Goal: Task Accomplishment & Management: Use online tool/utility

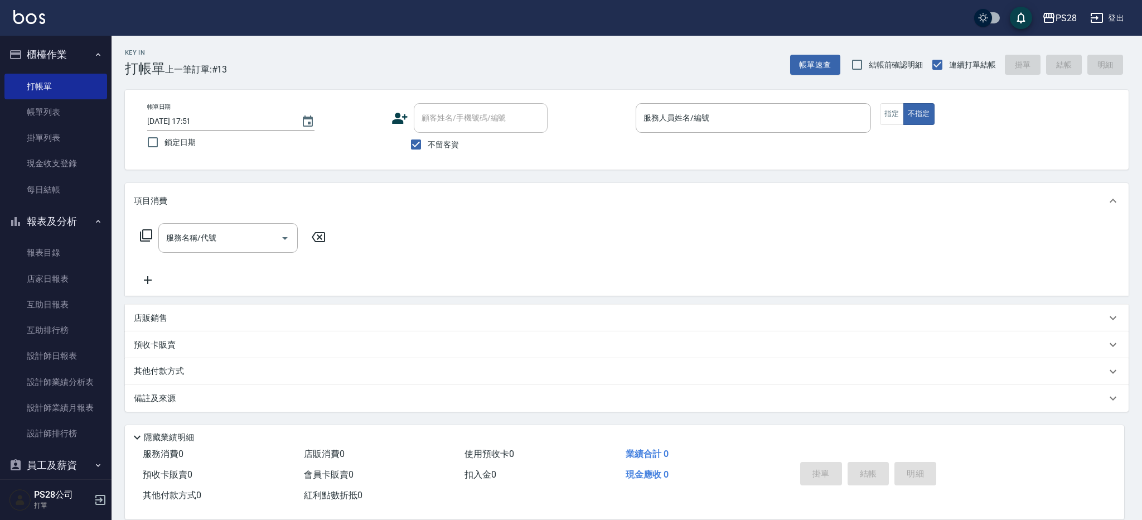
click at [763, 101] on div "帳單日期 [DATE] 17:51 鎖定日期 顧客姓名/手機號碼/編號 顧客姓名/手機號碼/編號 不留客資 服務人員姓名/編號 服務人員姓名/編號 指定 不指定" at bounding box center [627, 130] width 1004 height 80
click at [761, 113] on input "服務人員姓名/編號" at bounding box center [753, 118] width 225 height 20
type input "ㄅ"
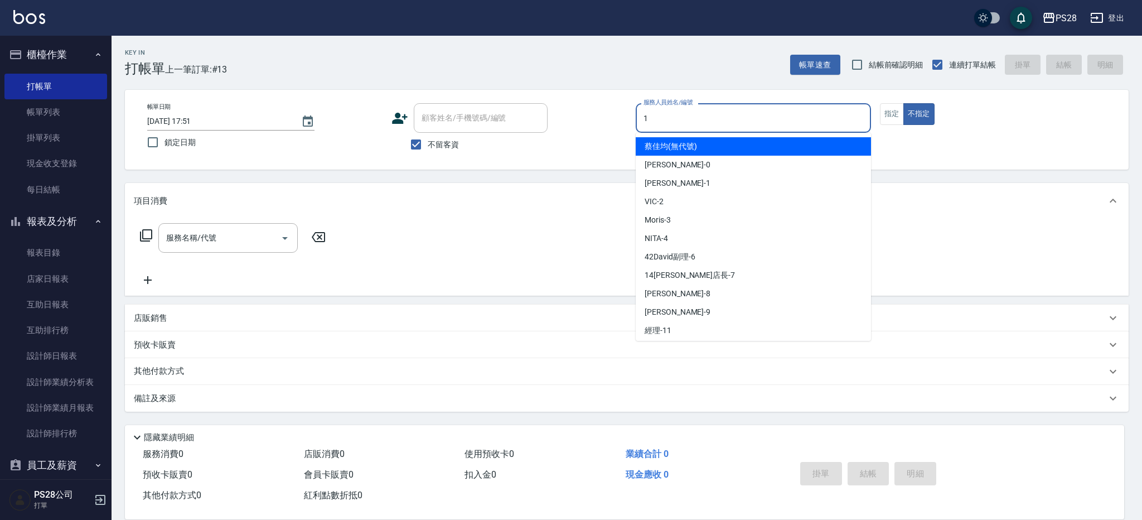
type input "[PERSON_NAME]-1"
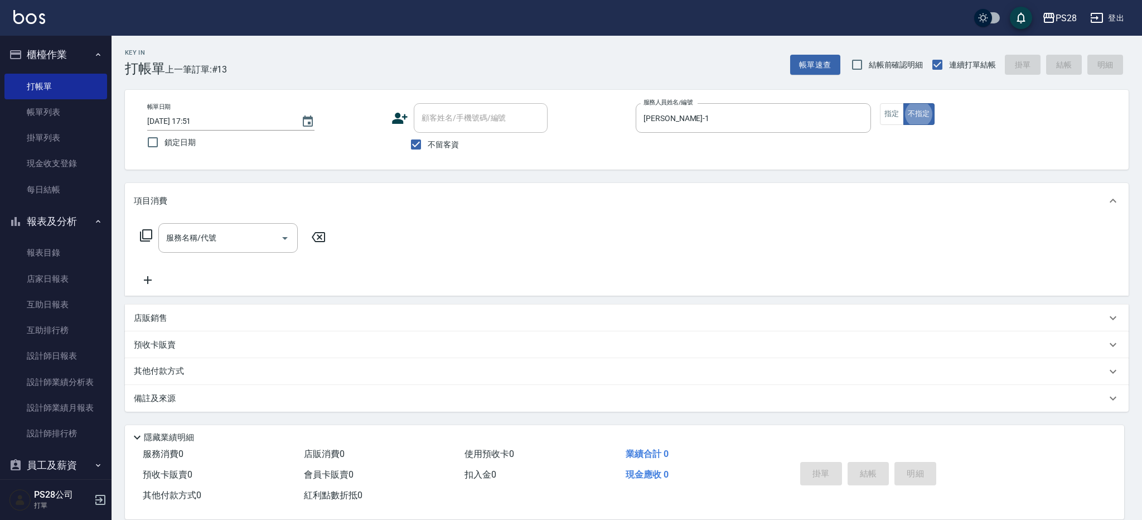
type button "false"
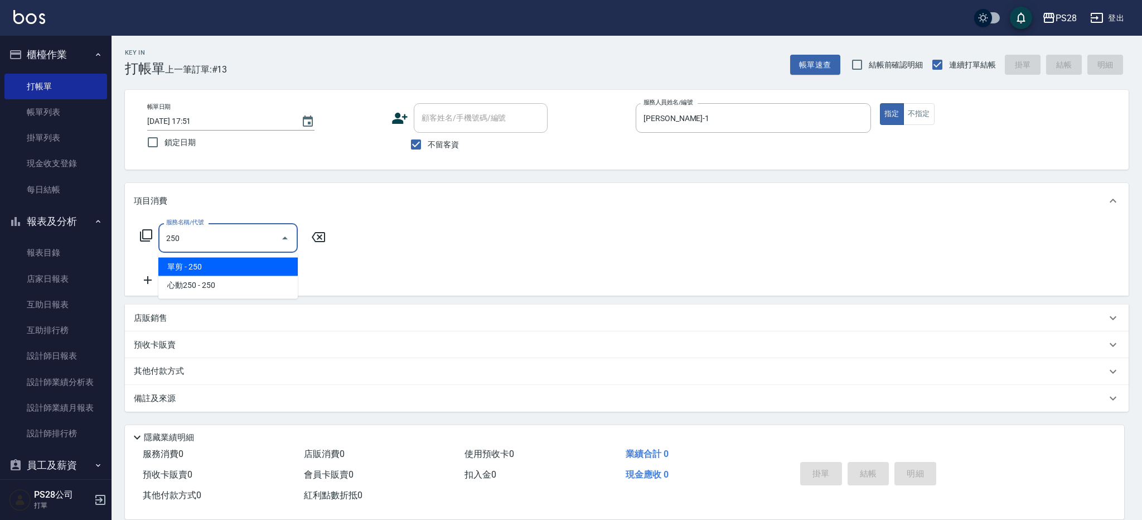
type input "單剪(250)"
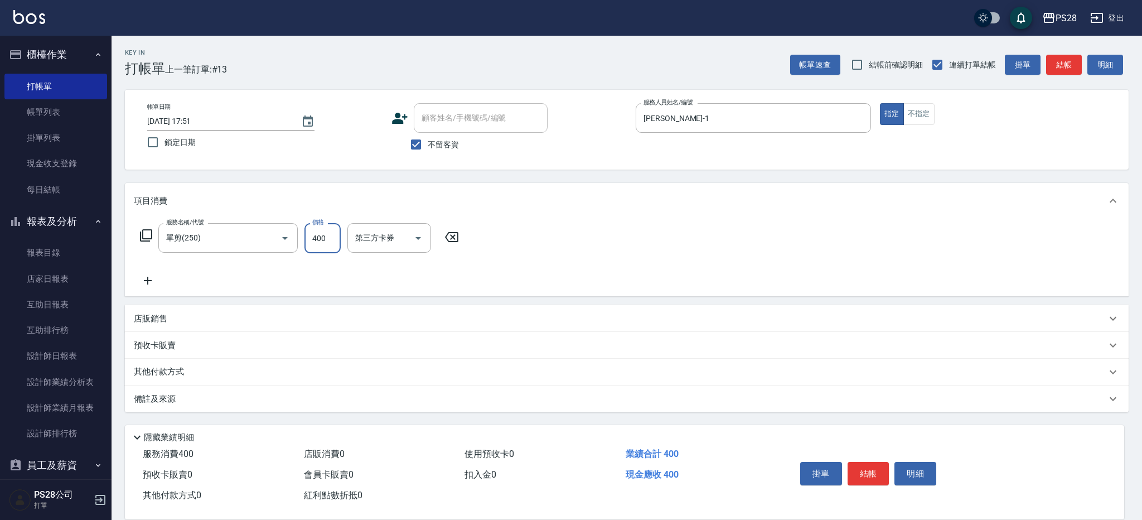
type input "400"
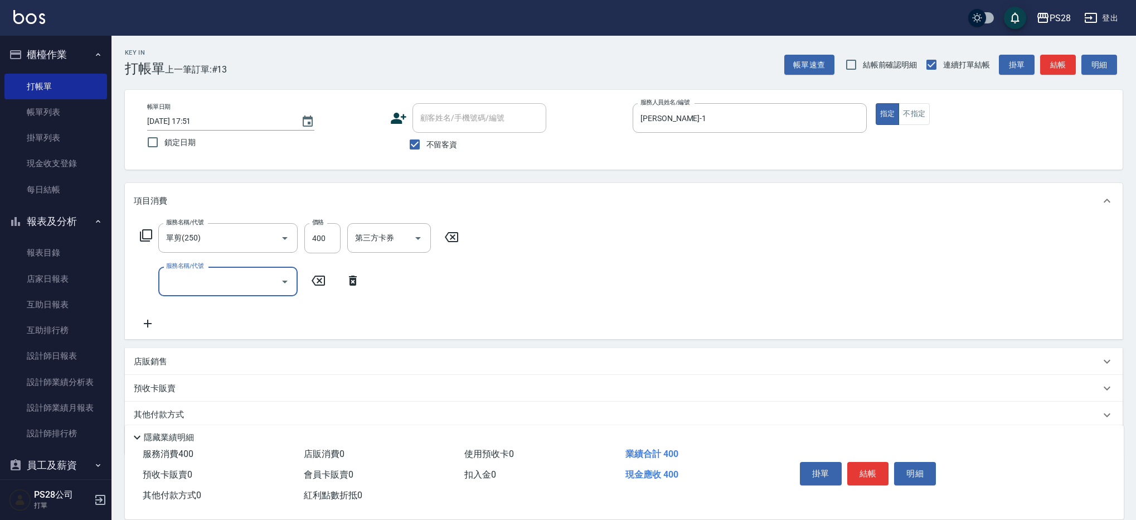
scroll to position [4, 0]
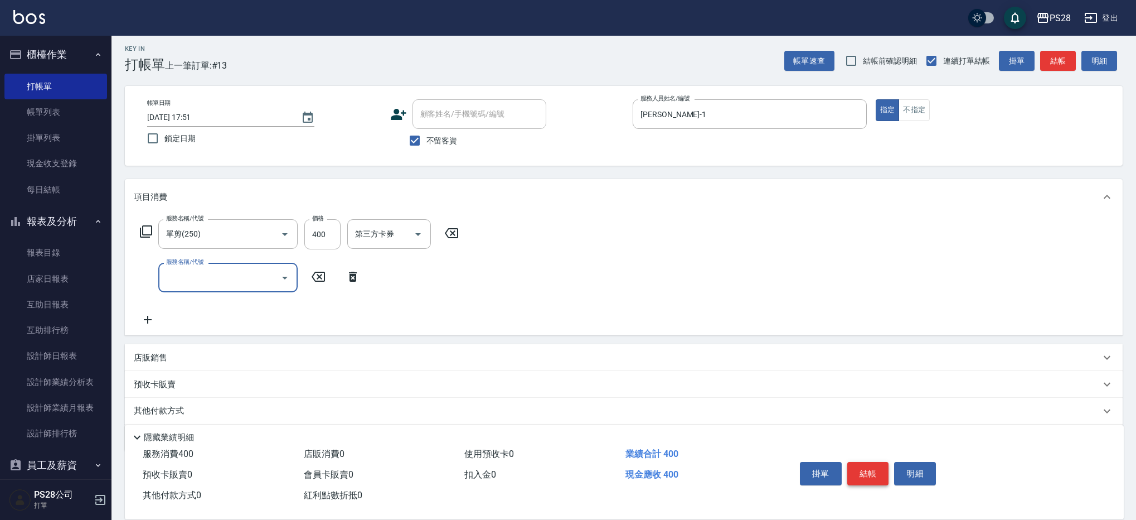
click at [873, 466] on button "結帳" at bounding box center [868, 473] width 42 height 23
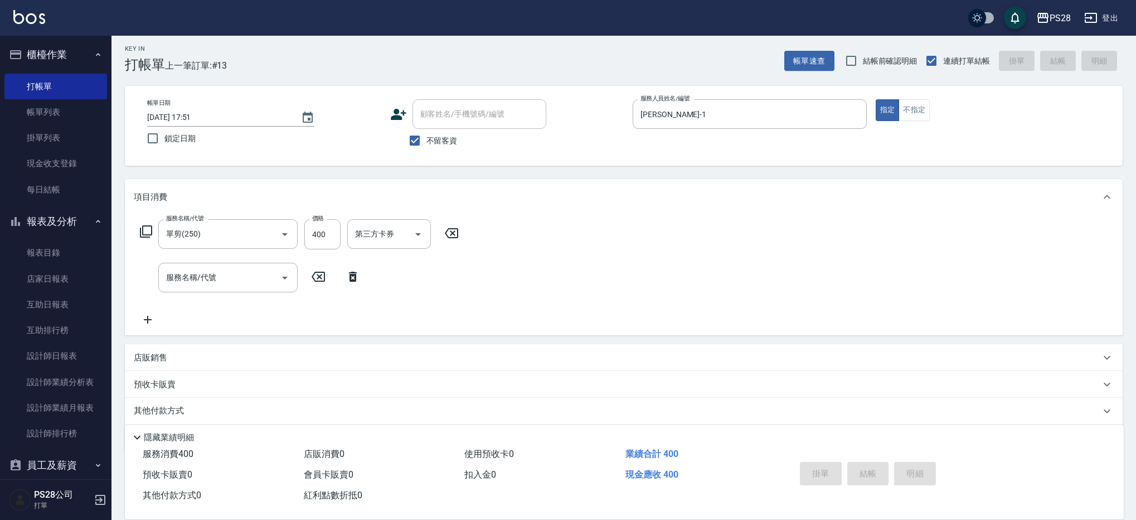
scroll to position [3, 0]
type input "[DATE] 20:45"
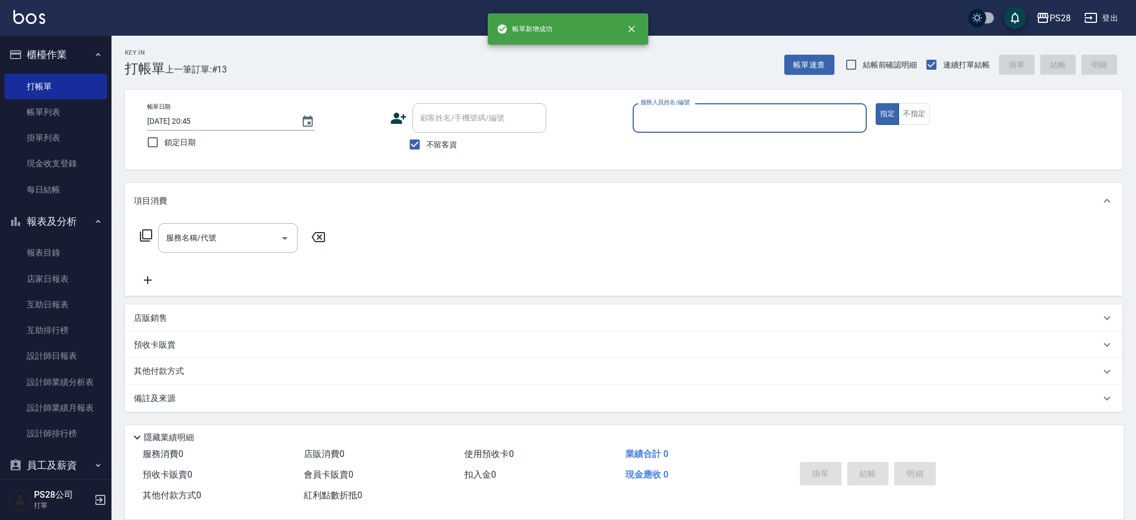
scroll to position [0, 0]
type input "1"
type button "true"
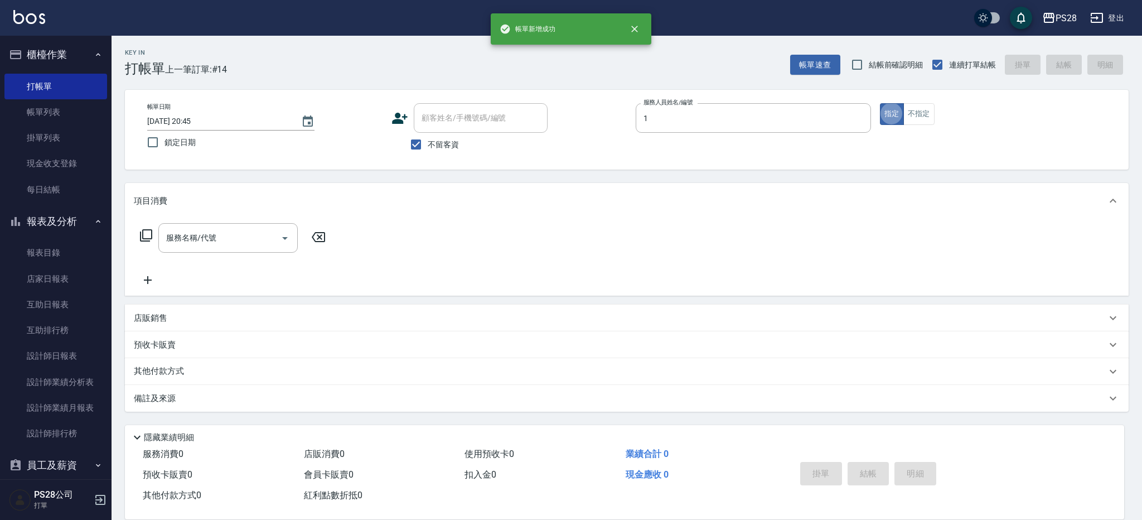
type input "[PERSON_NAME]-1"
click at [928, 108] on button "不指定" at bounding box center [918, 114] width 31 height 22
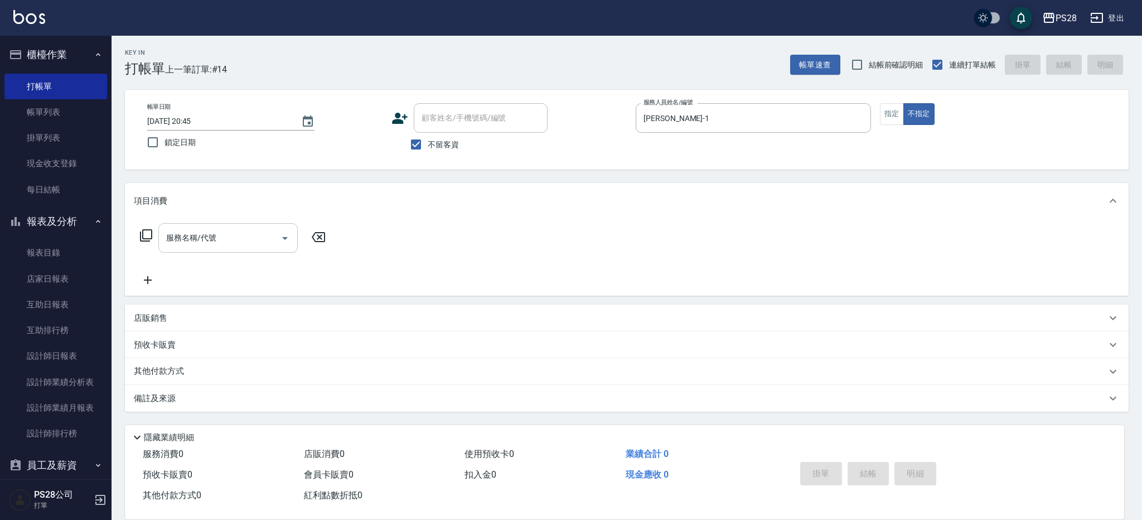
click at [227, 251] on div "服務名稱/代號" at bounding box center [227, 238] width 139 height 30
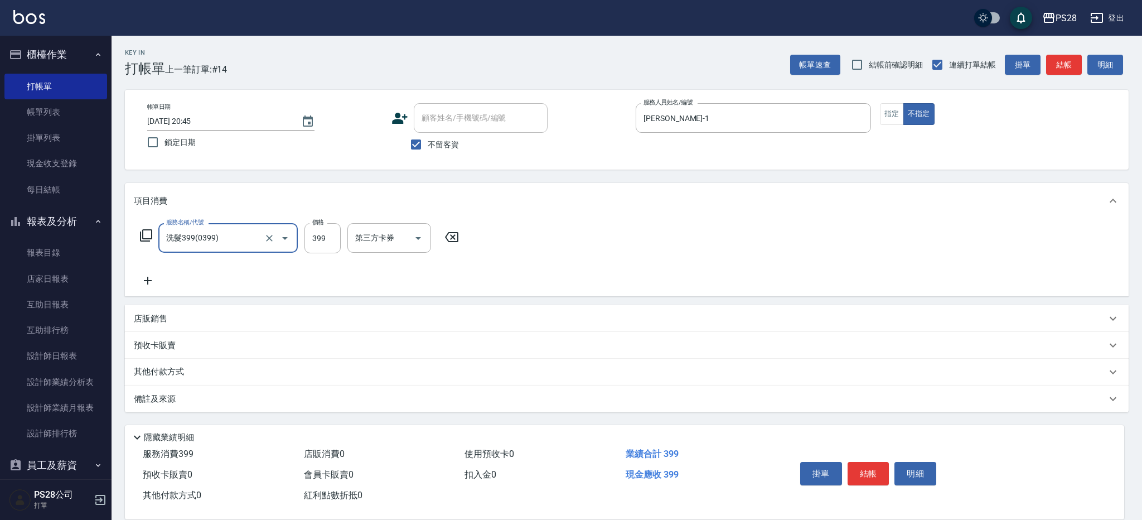
type input "洗髮399(0399)"
type input "34-34"
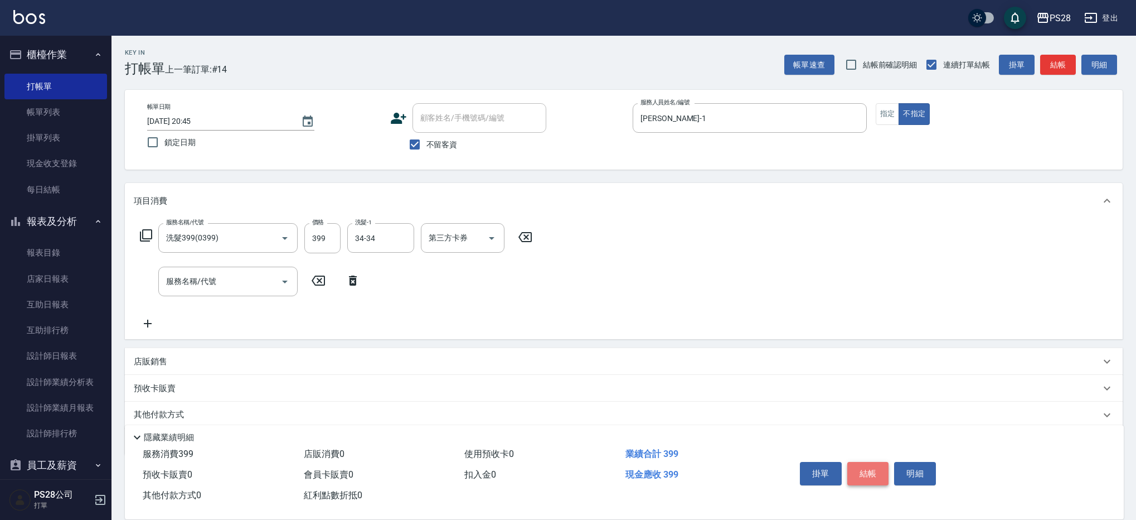
click at [867, 468] on button "結帳" at bounding box center [868, 473] width 42 height 23
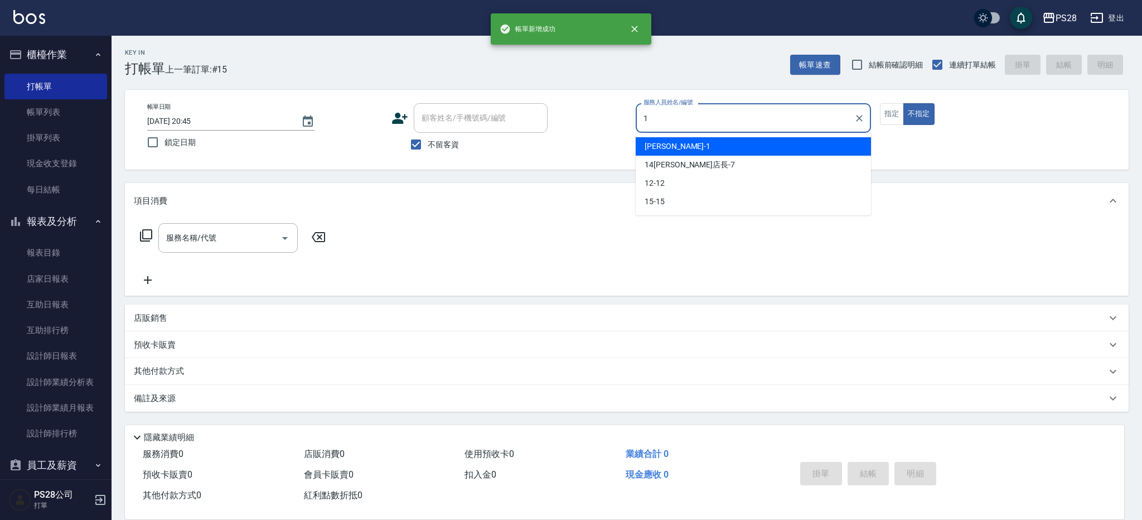
type input "[PERSON_NAME]-1"
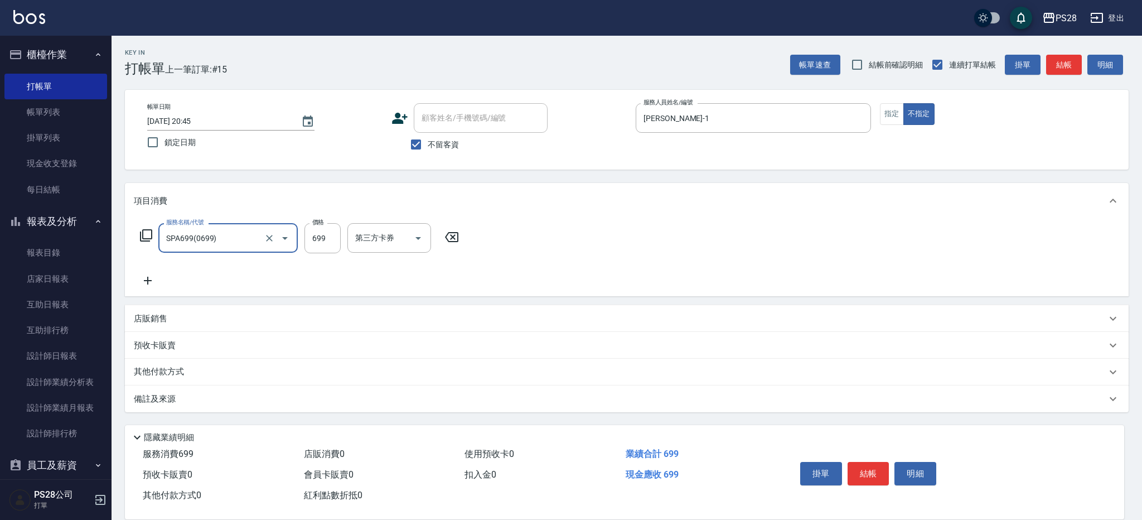
type input "SPA699(0699)"
type input "34-34"
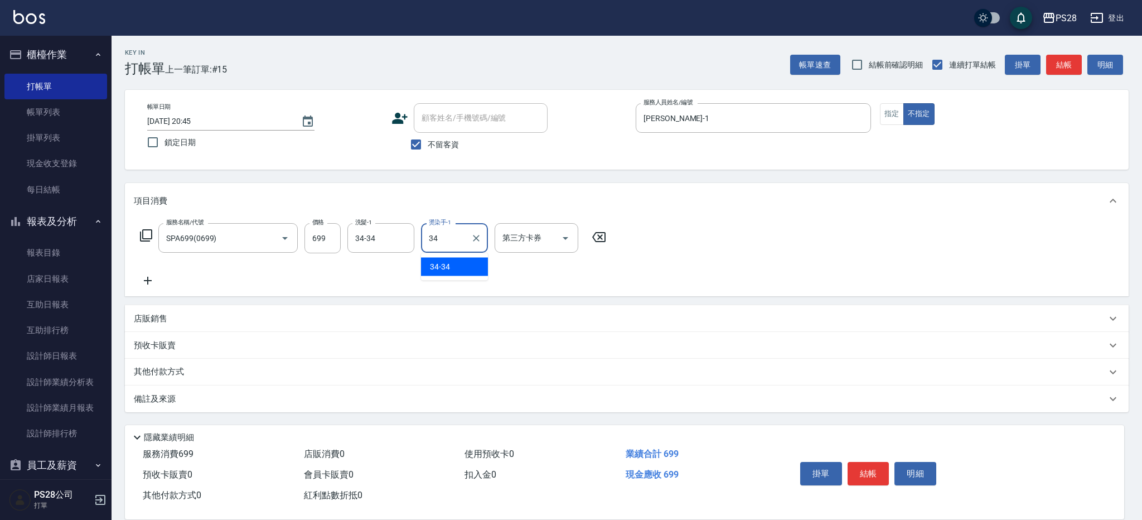
type input "34-34"
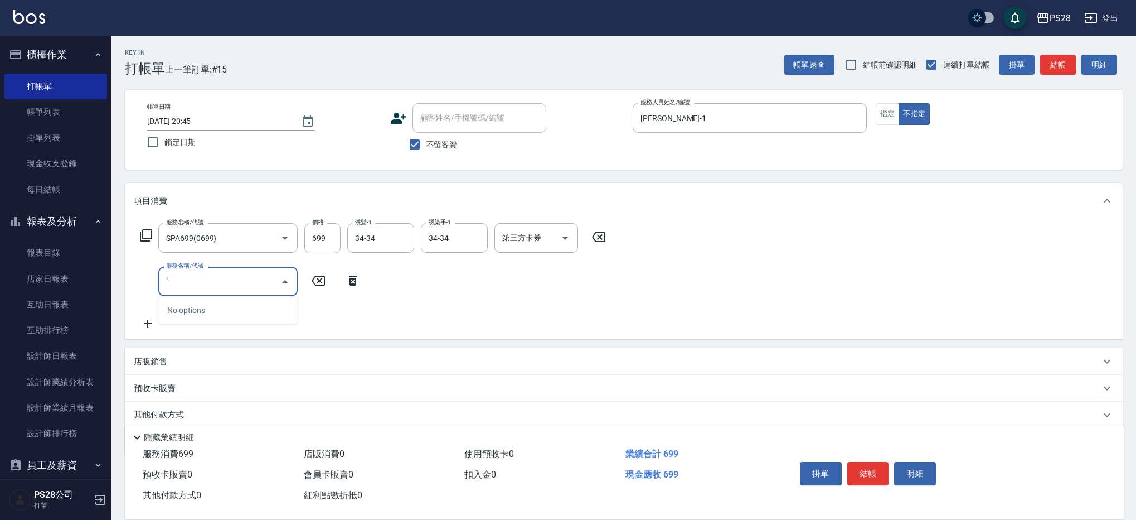
type input "`"
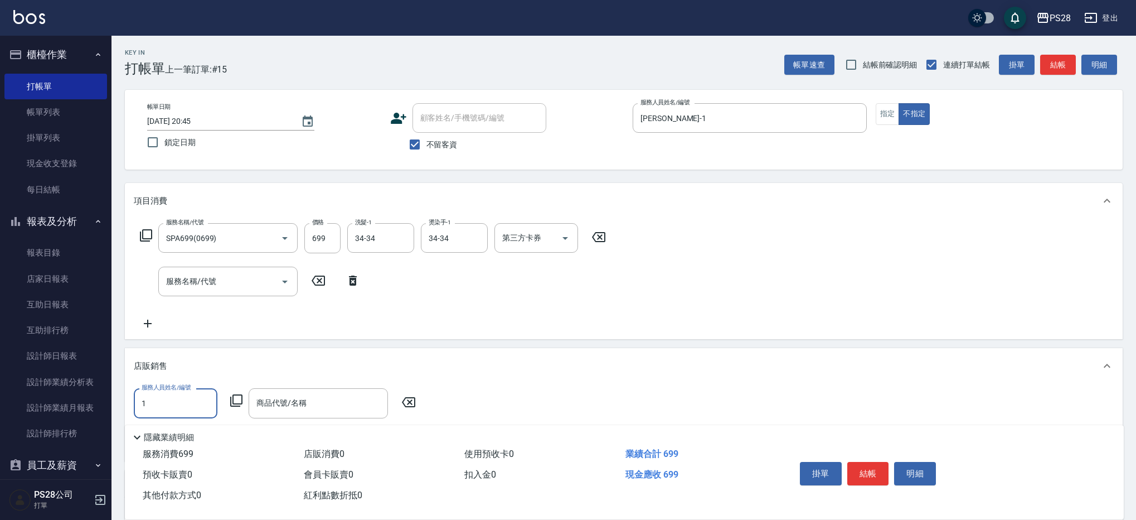
type input "[PERSON_NAME]-1"
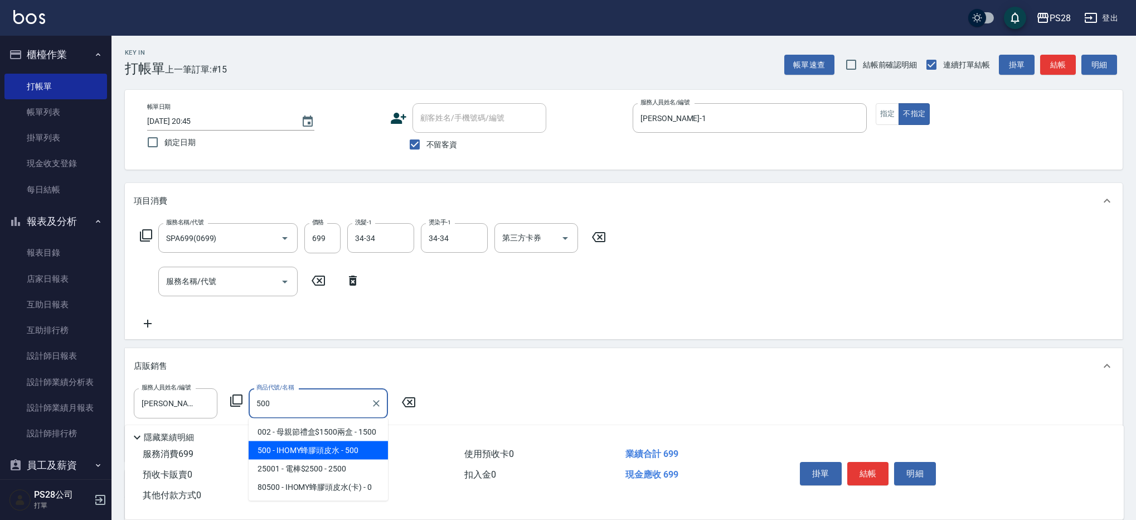
type input "IHOMY蜂膠頭皮水"
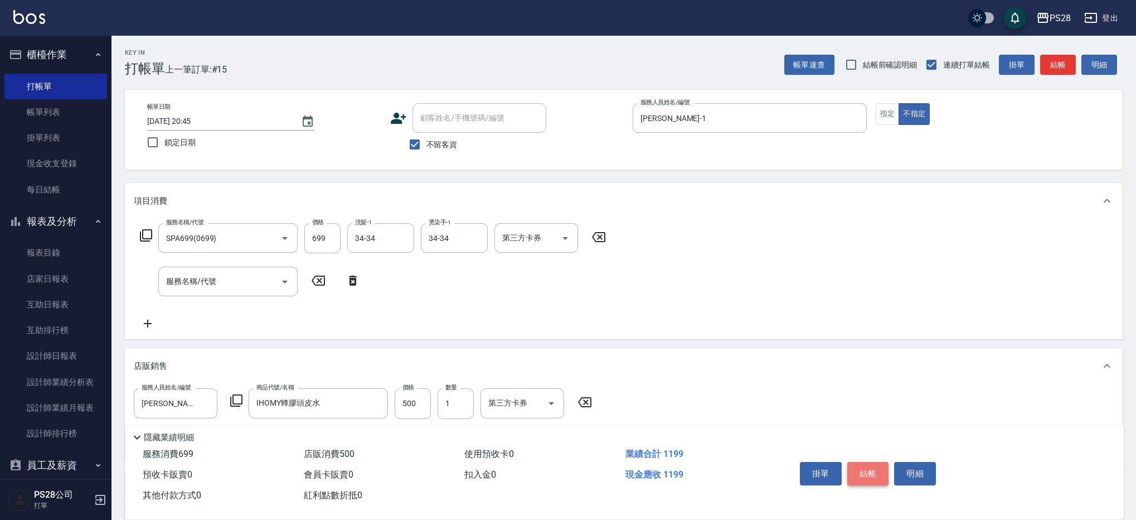
click at [866, 469] on button "結帳" at bounding box center [868, 473] width 42 height 23
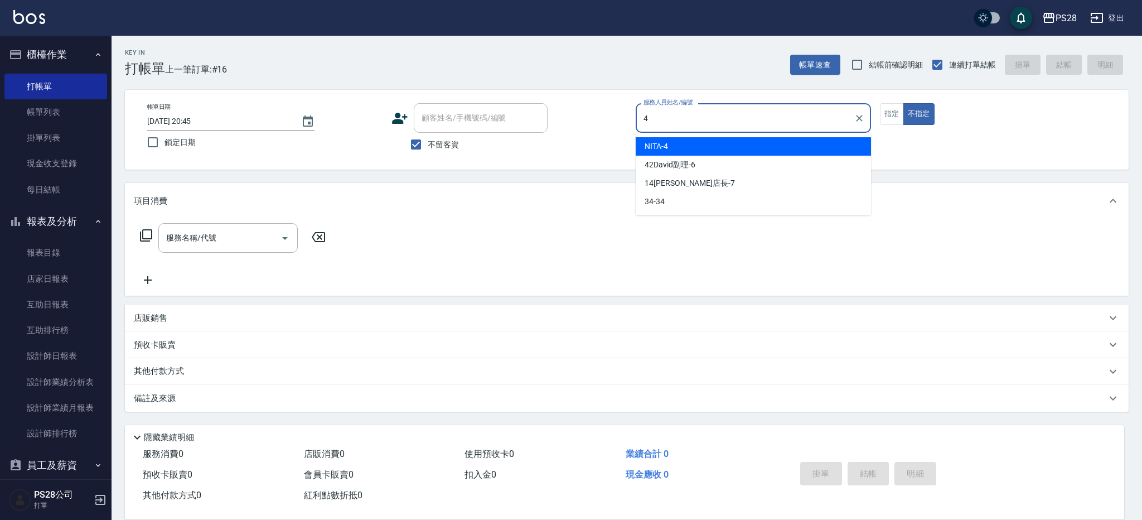
type input "NITA-4"
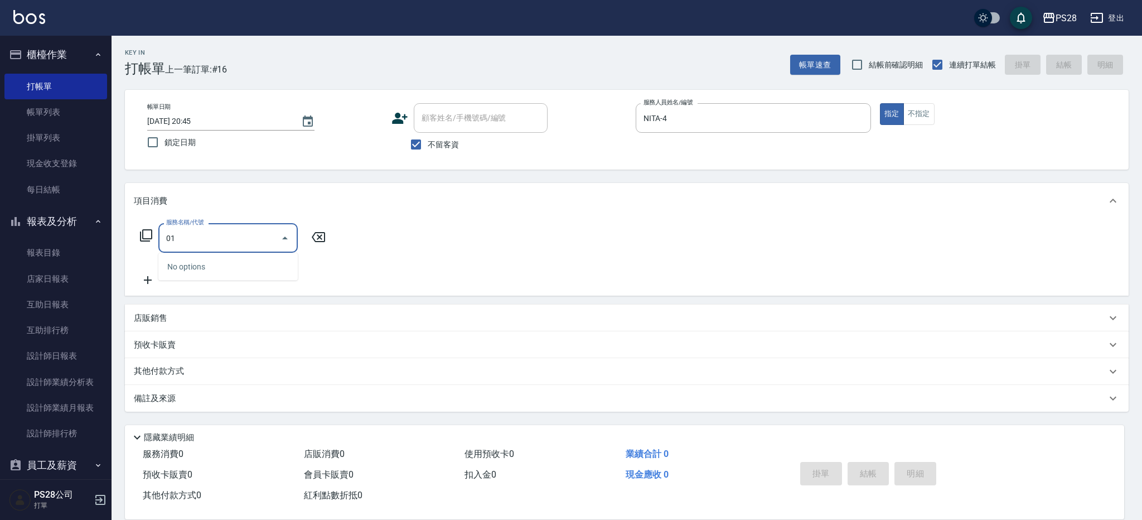
type input "0"
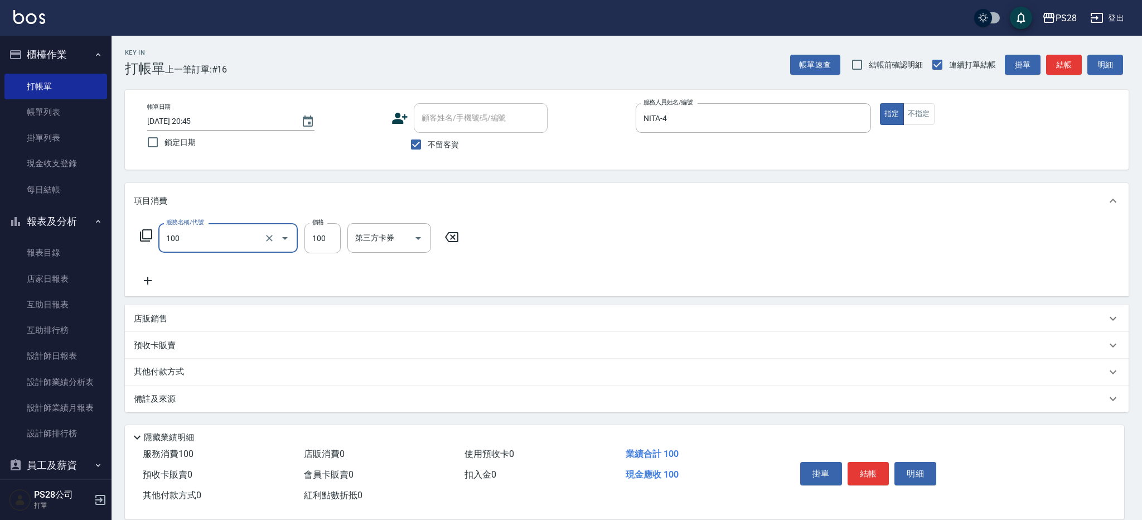
type input "洗髮(100)"
type input "NITA-4"
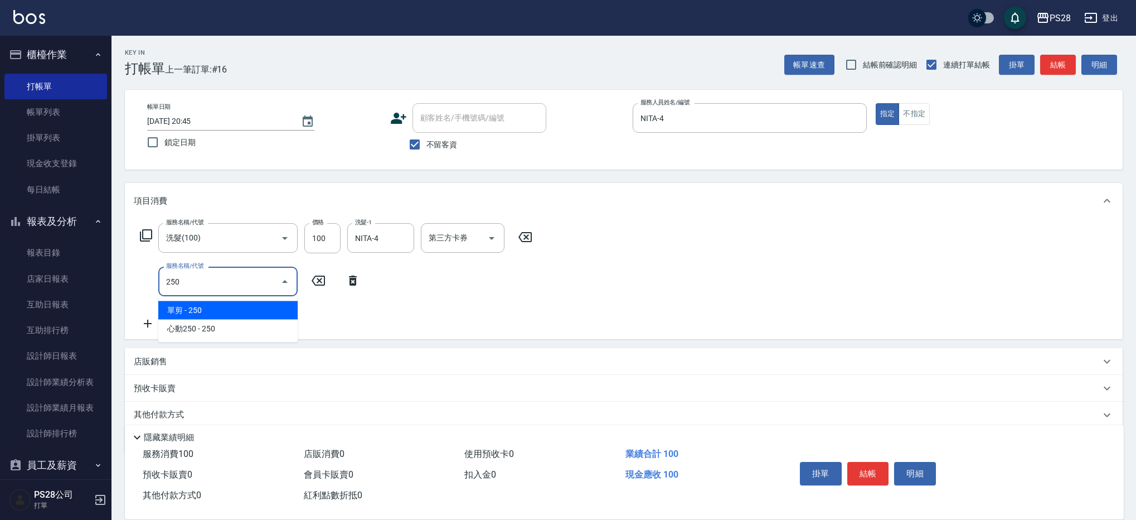
type input "單剪(250)"
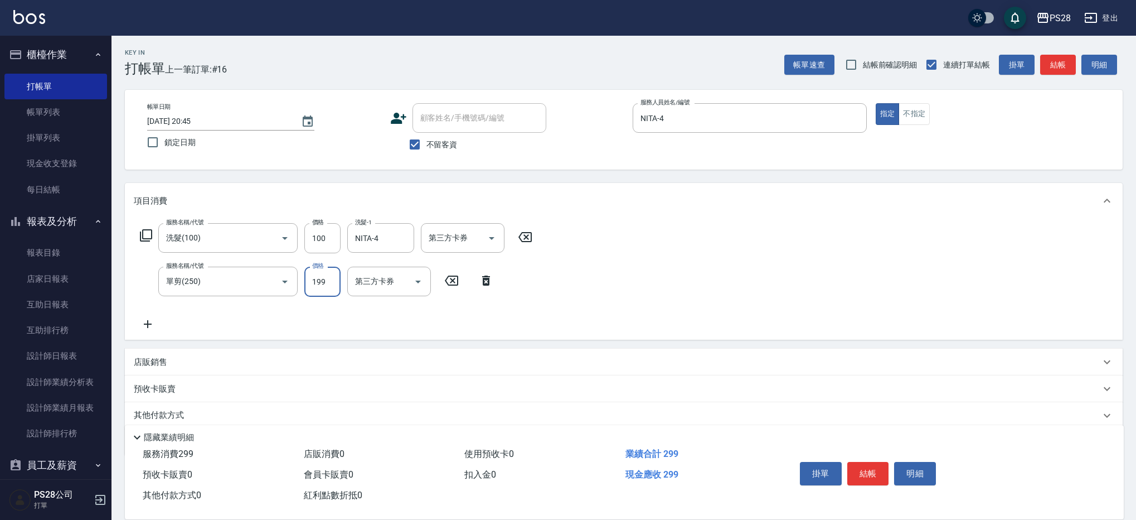
type input "199"
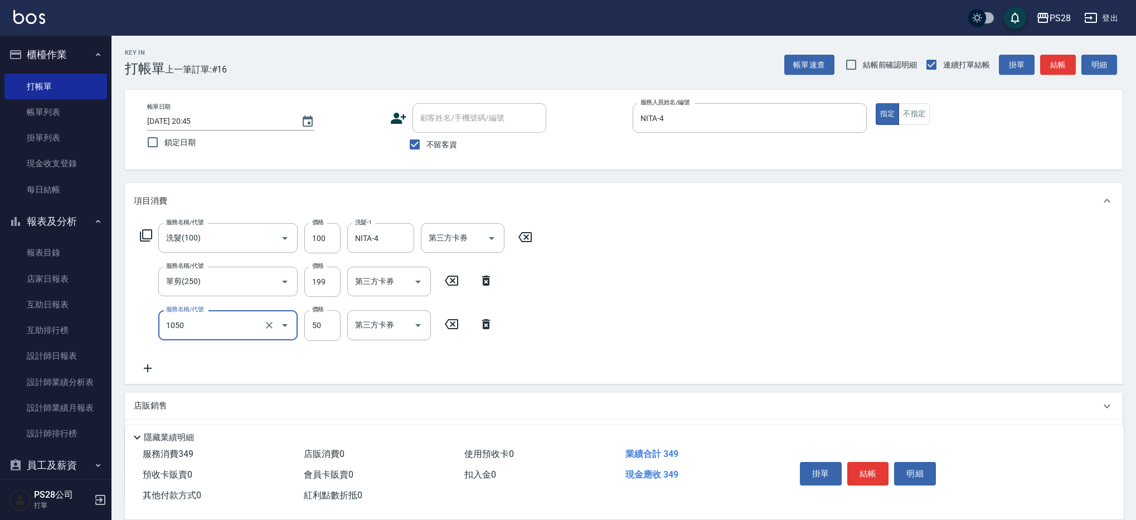
type input "精油(1050)"
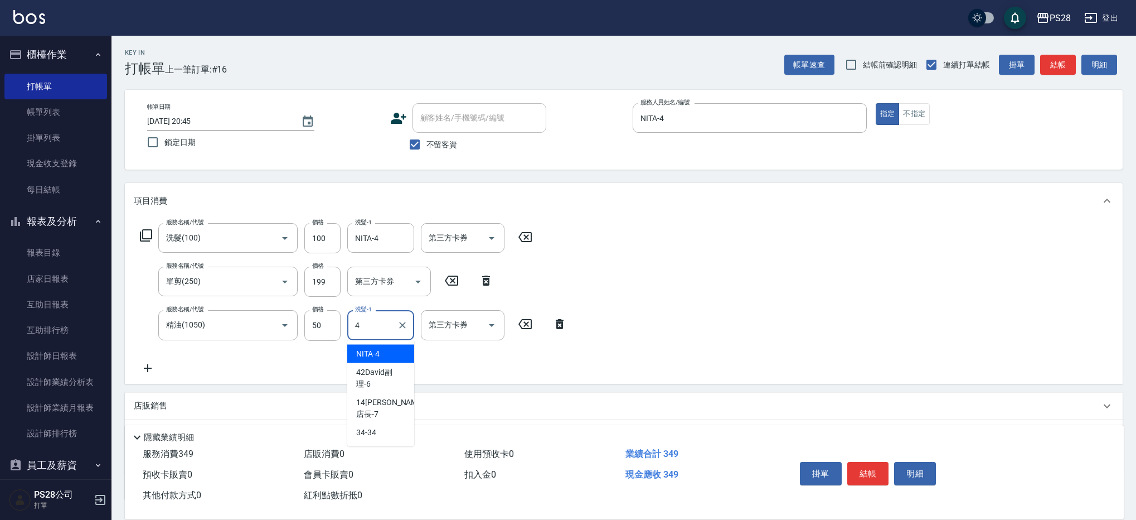
type input "NITA-4"
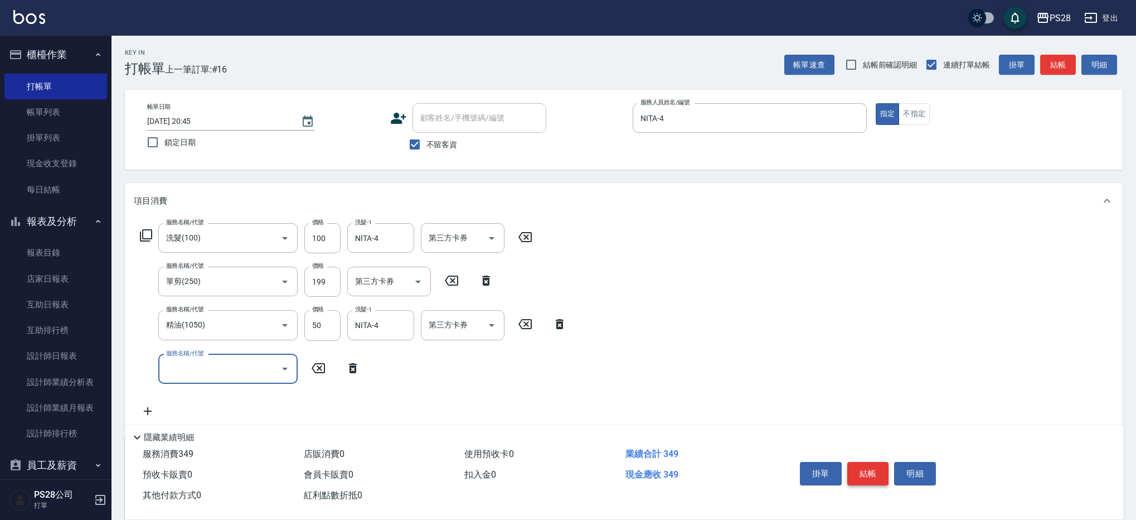
click at [869, 472] on button "結帳" at bounding box center [868, 473] width 42 height 23
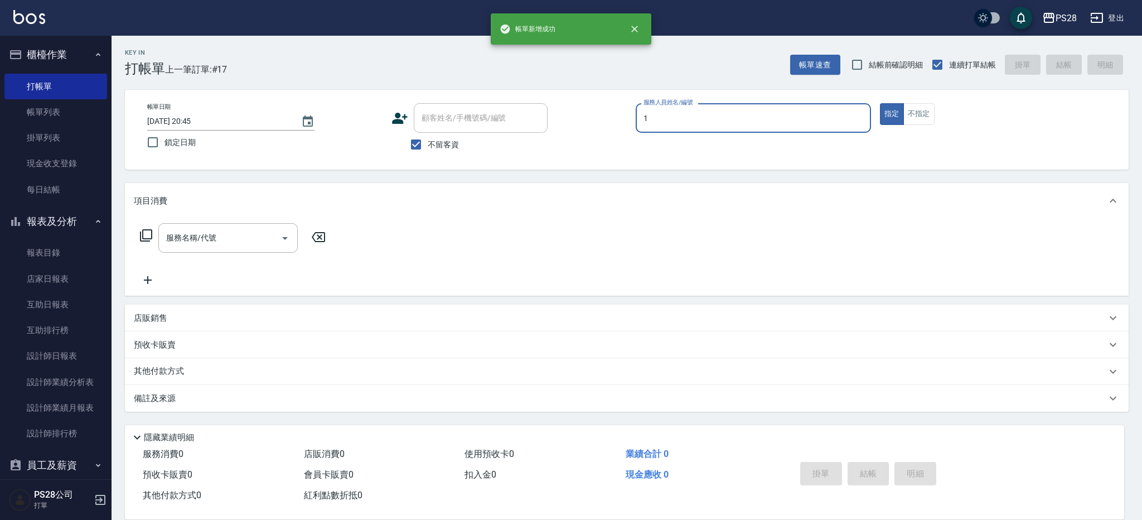
type input "[PERSON_NAME]-1"
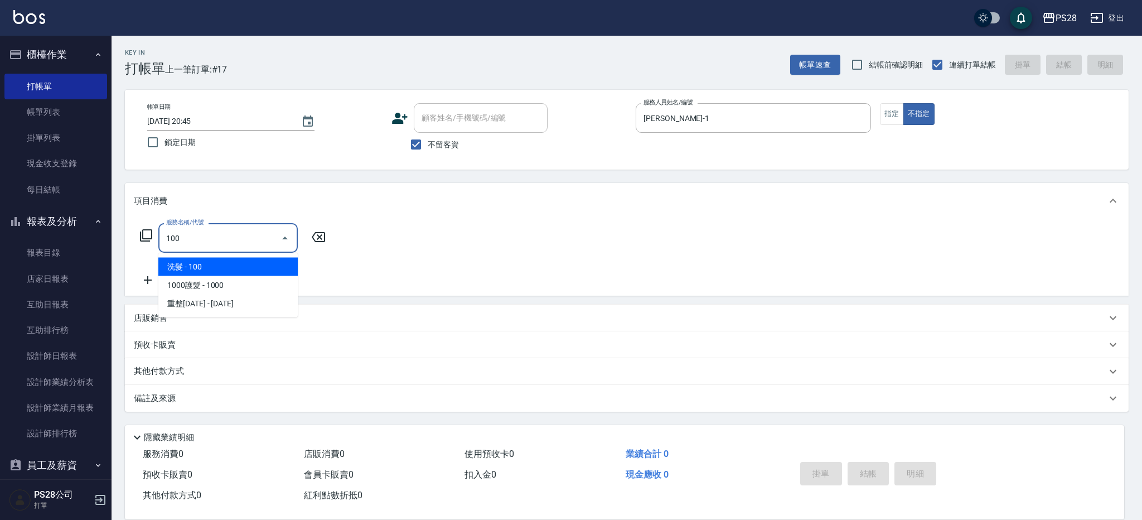
type input "洗髮(100)"
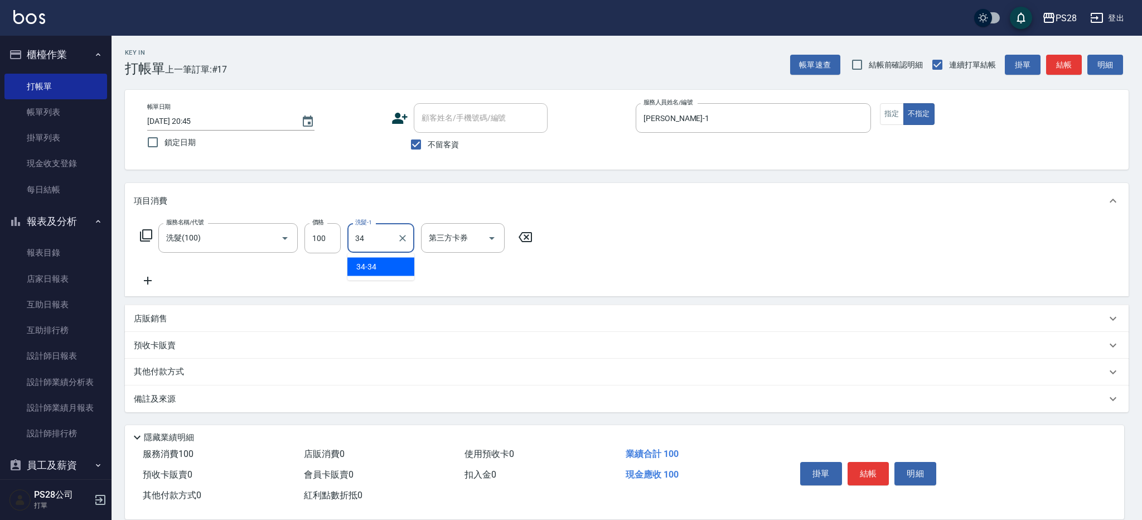
type input "34-34"
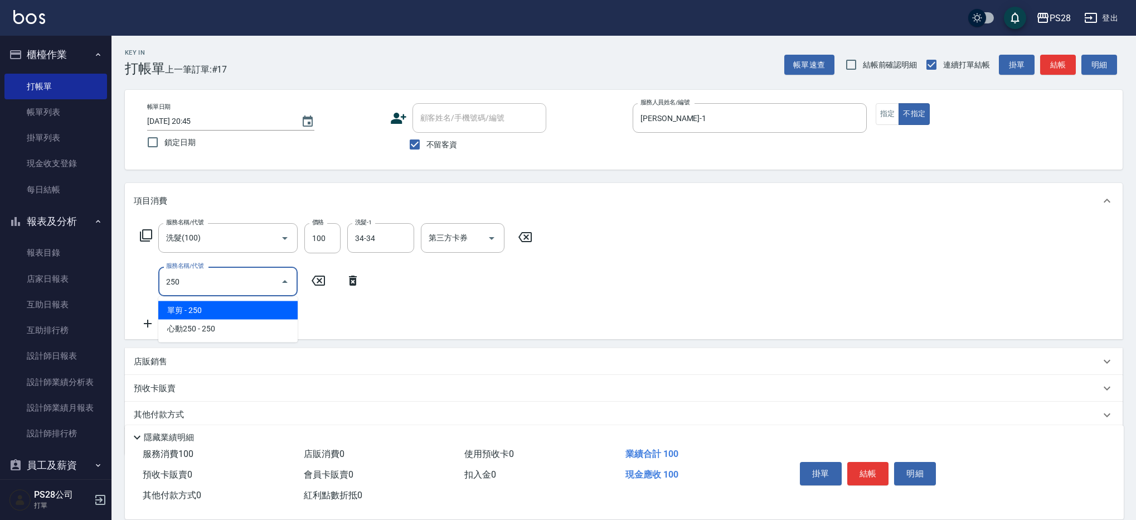
type input "單剪(250)"
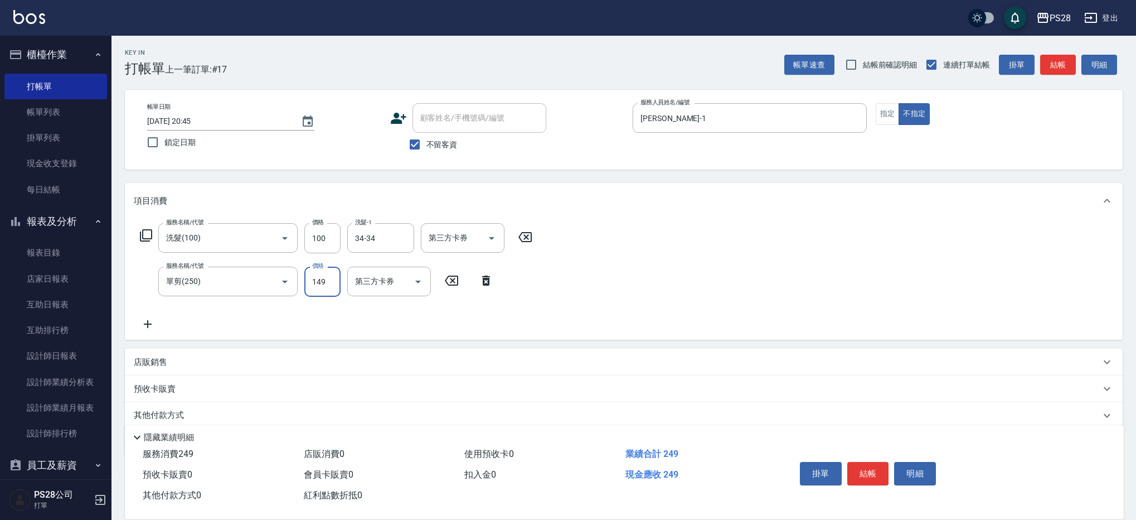
type input "149"
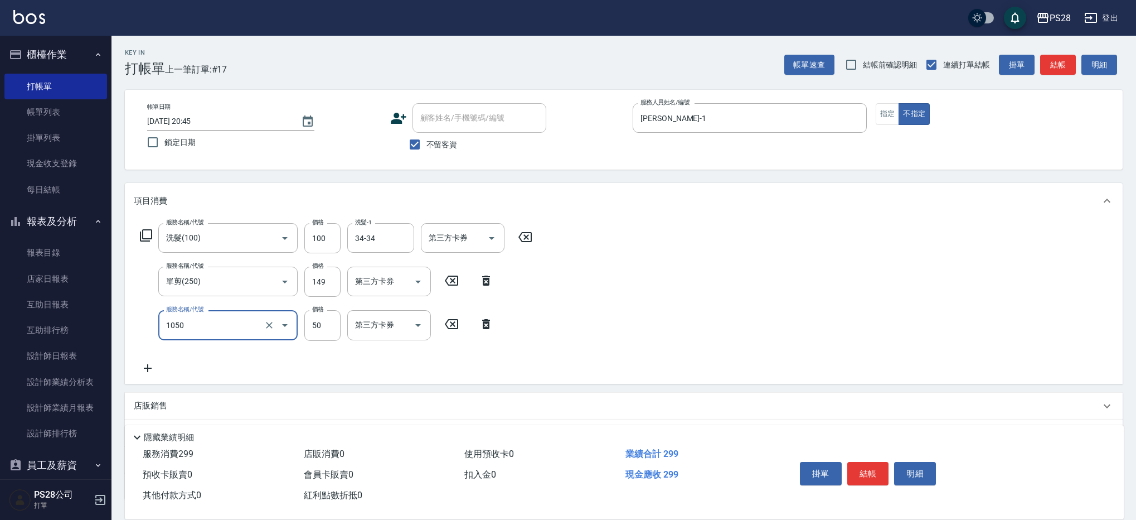
type input "精油(1050)"
type input "4"
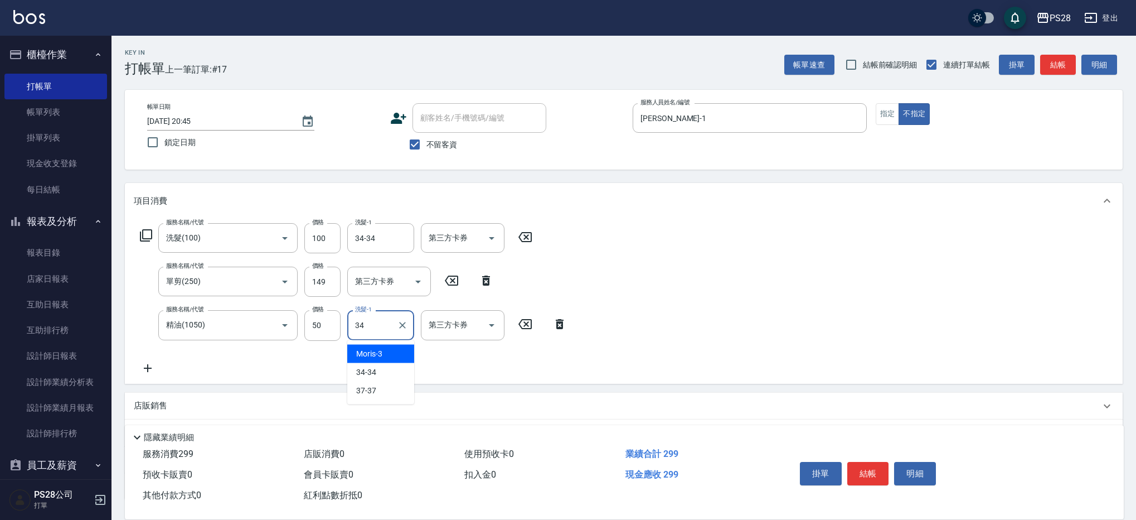
type input "34-34"
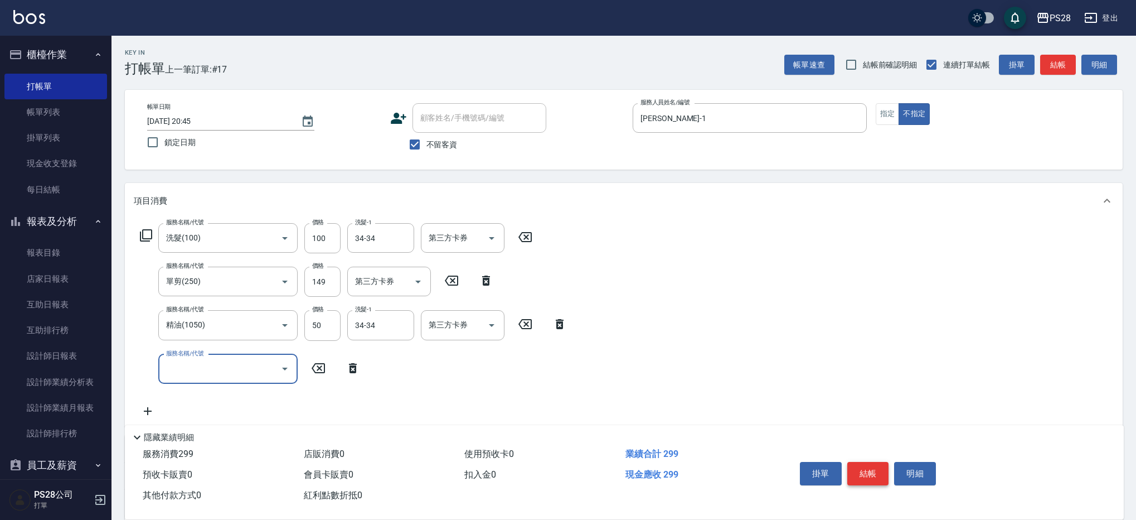
click at [877, 472] on button "結帳" at bounding box center [868, 473] width 42 height 23
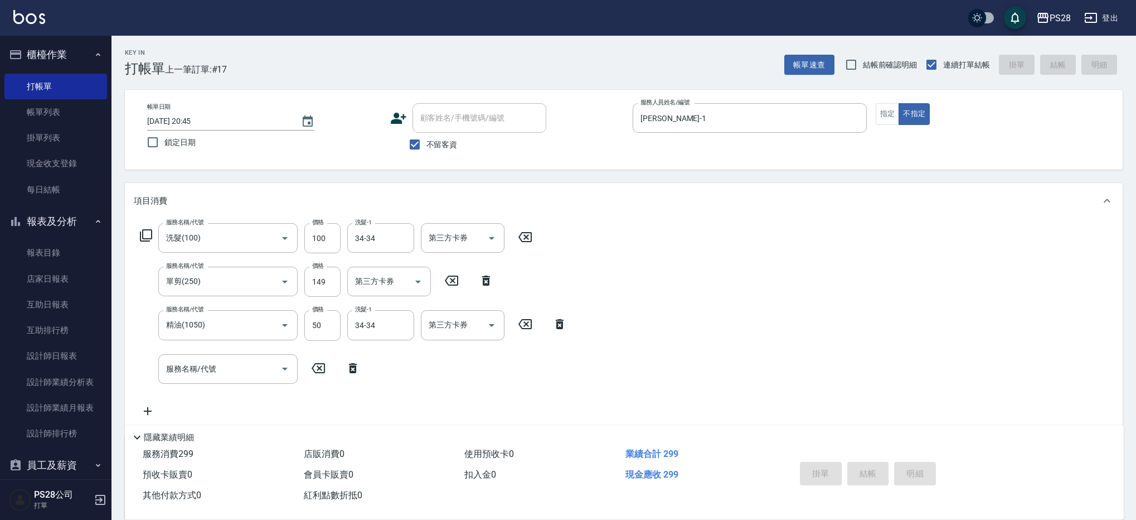
type input "[DATE] 20:46"
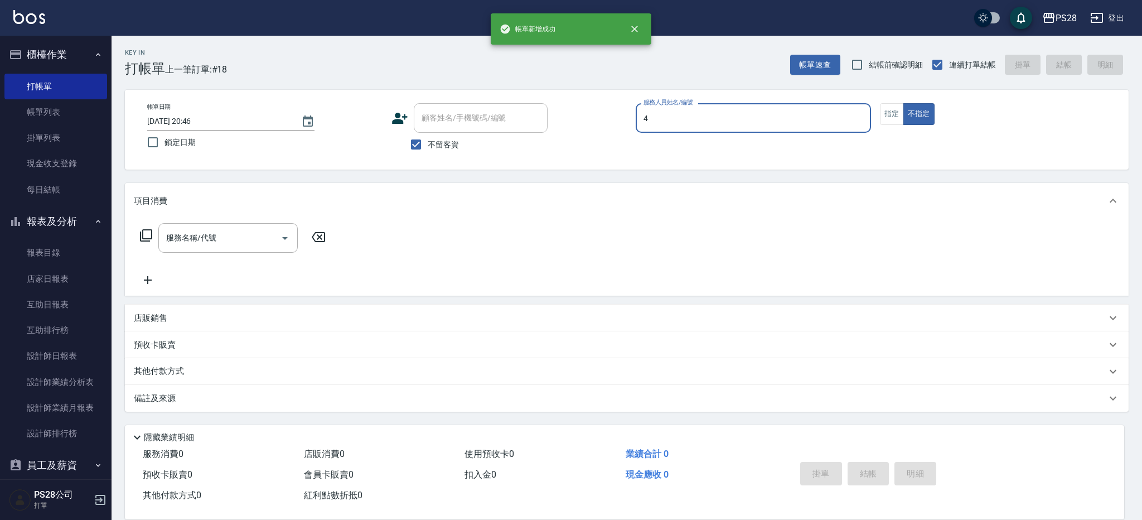
type input "NITA-4"
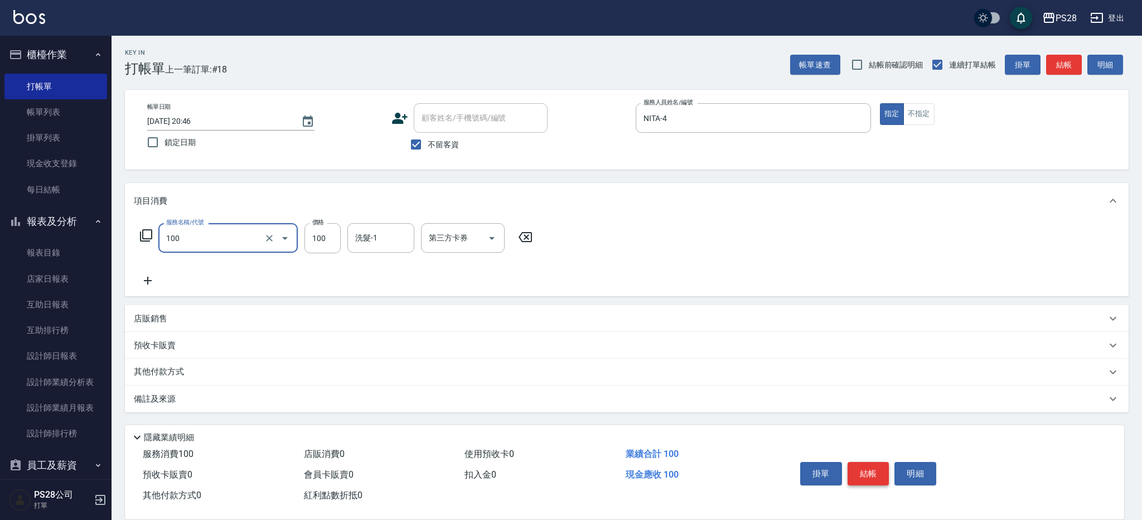
type input "洗髮(100)"
type input "34-34"
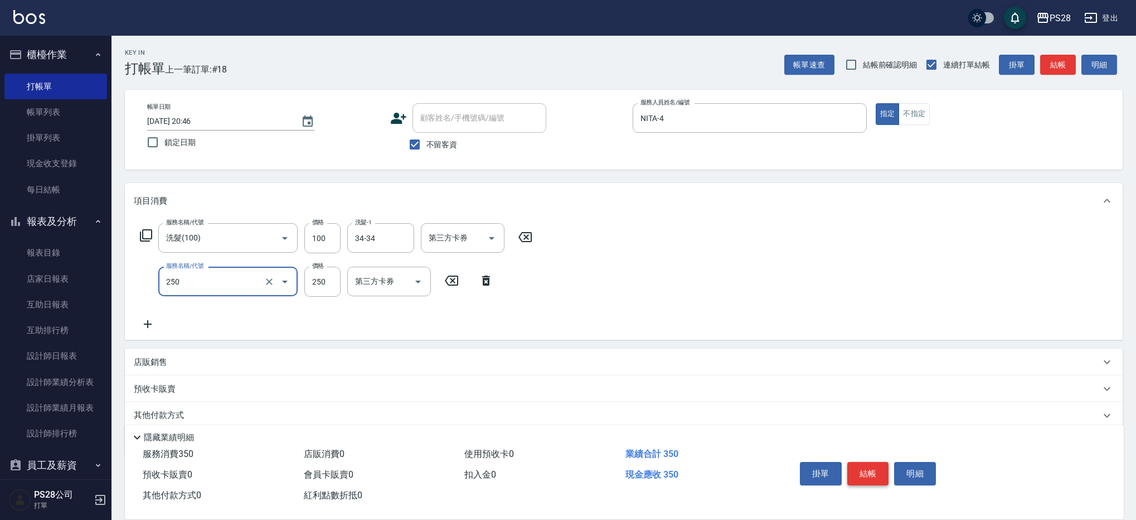
type input "250"
type input "1"
type input "單剪(250)"
type input "199"
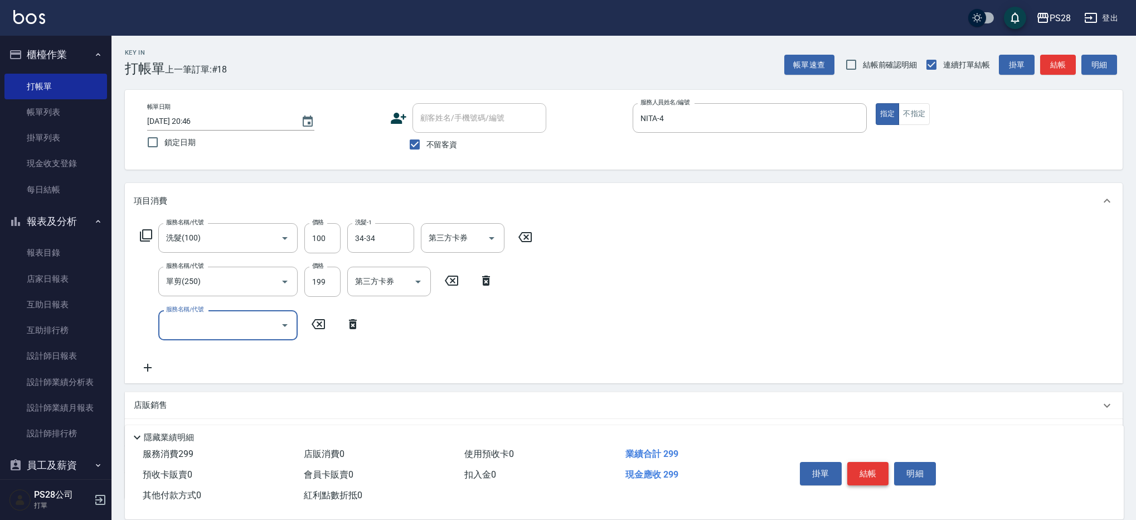
click at [875, 464] on button "結帳" at bounding box center [868, 473] width 42 height 23
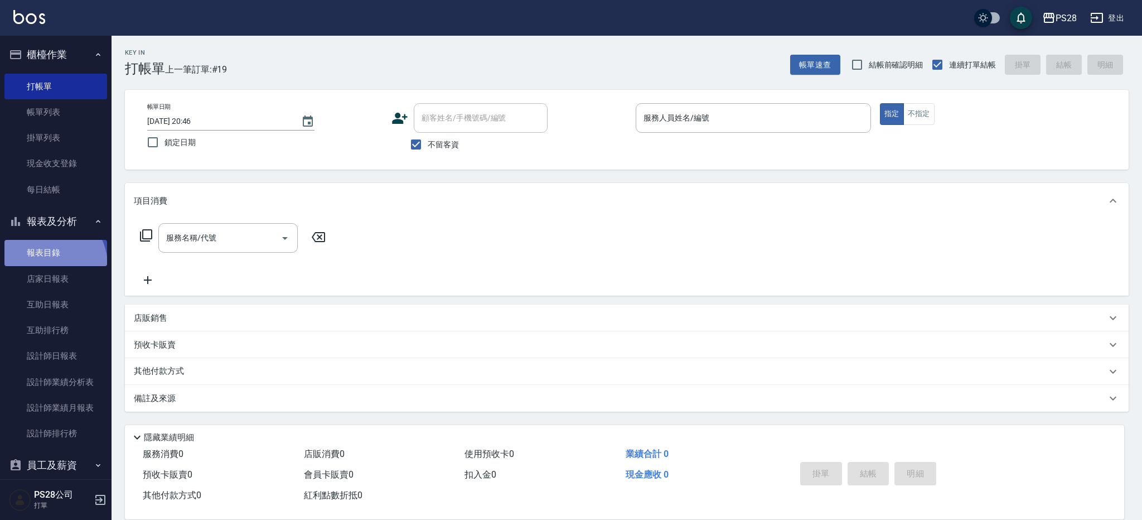
click at [47, 265] on link "報表目錄" at bounding box center [55, 253] width 103 height 26
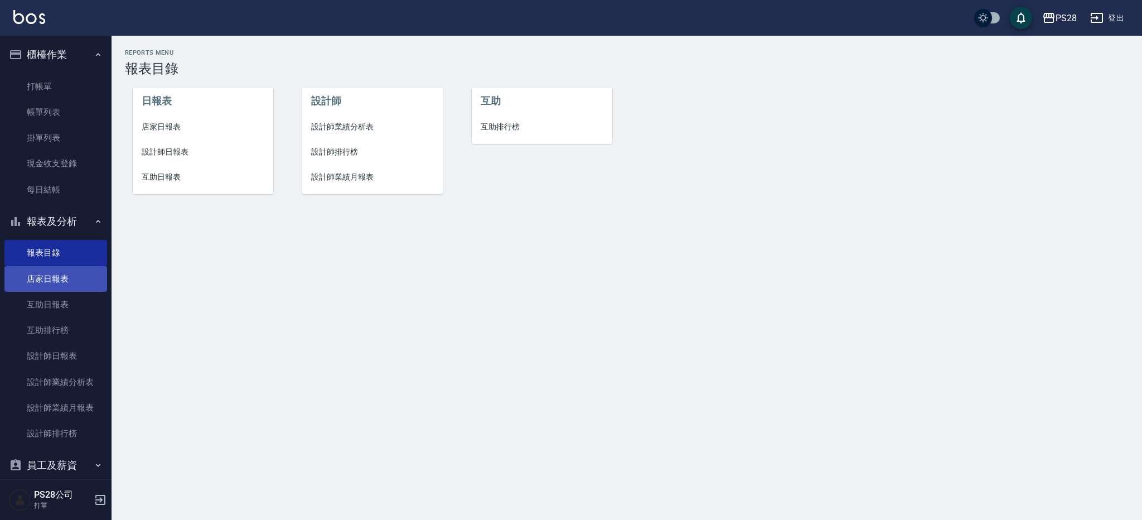
click at [46, 282] on link "店家日報表" at bounding box center [55, 279] width 103 height 26
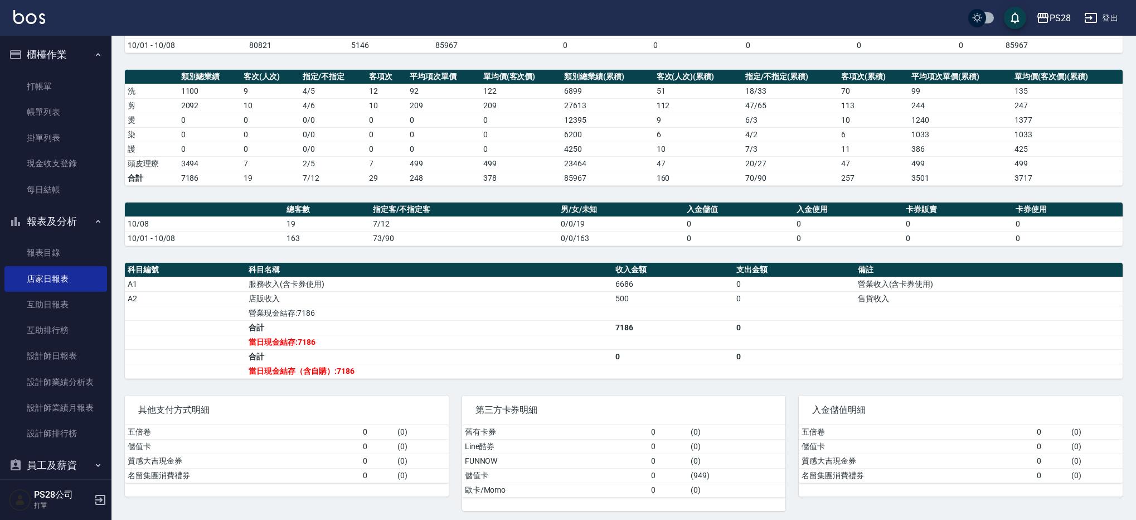
scroll to position [130, 0]
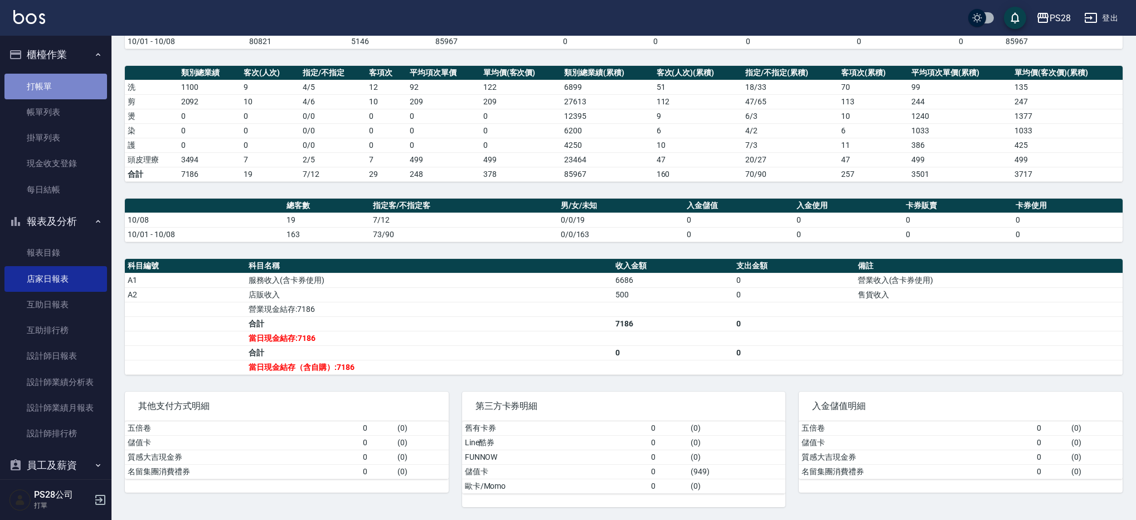
click at [64, 88] on link "打帳單" at bounding box center [55, 87] width 103 height 26
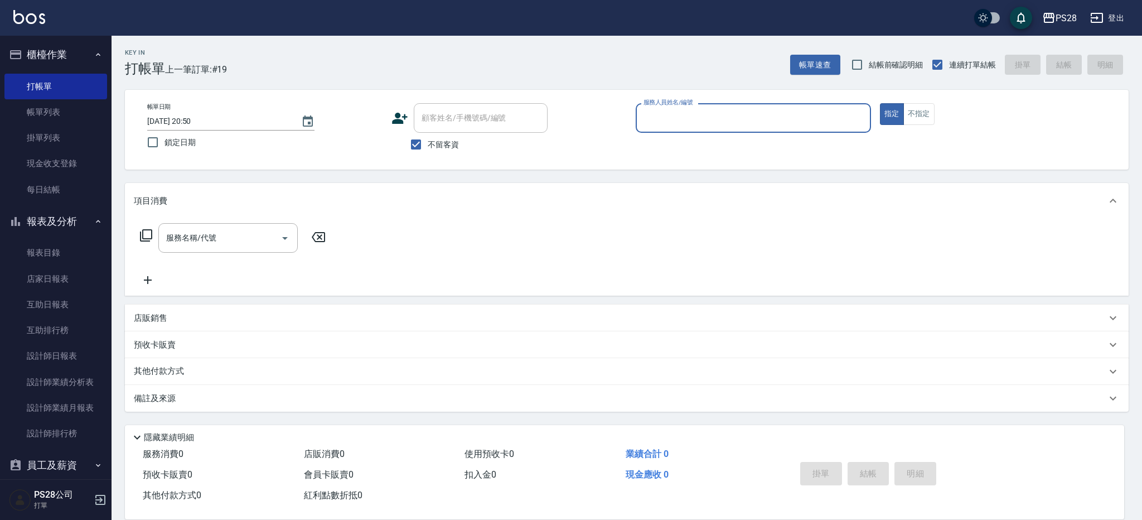
click at [695, 120] on input "服務人員姓名/編號" at bounding box center [753, 118] width 225 height 20
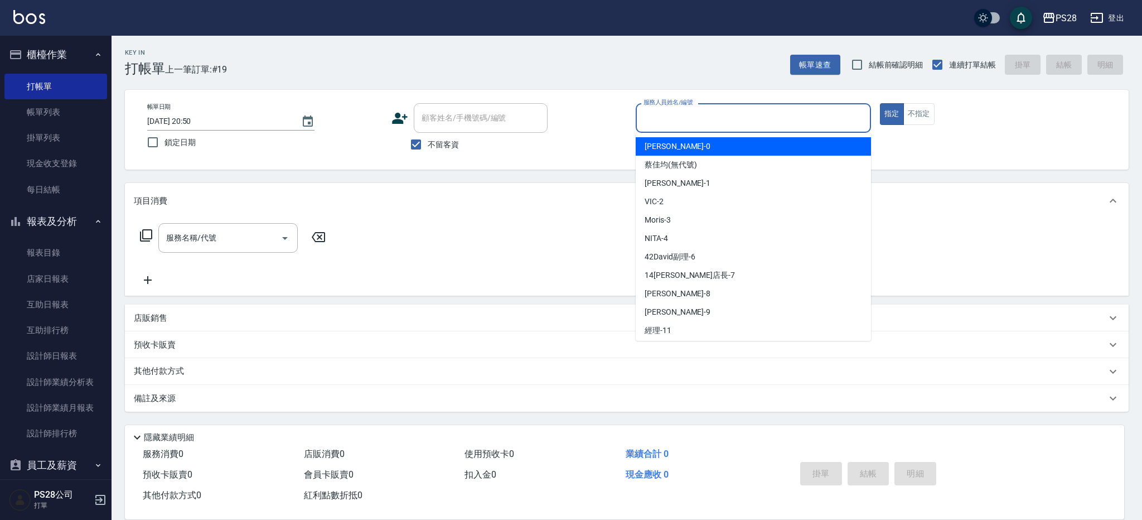
type input "ㄞ"
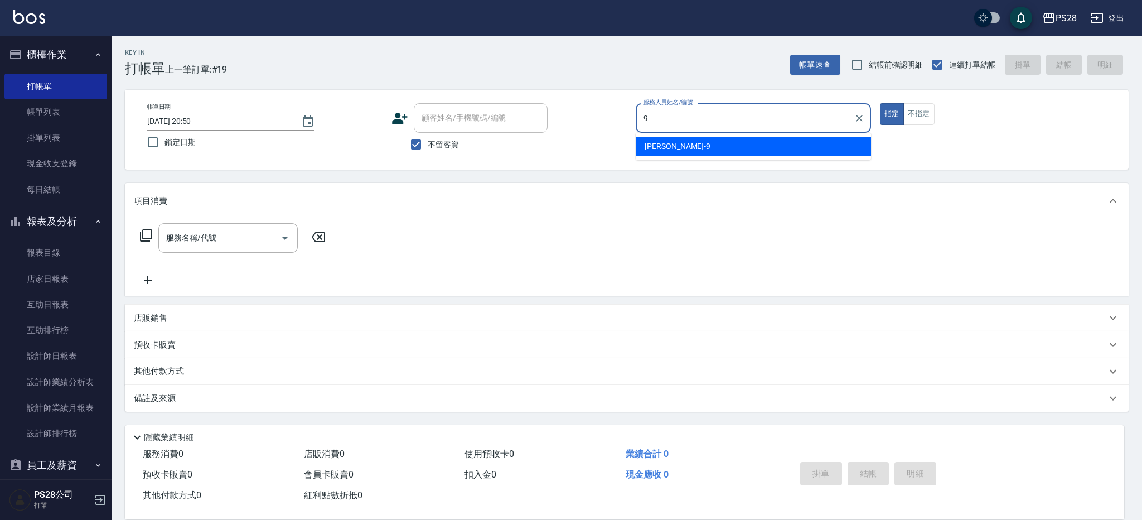
type input "Sandy-9"
type button "true"
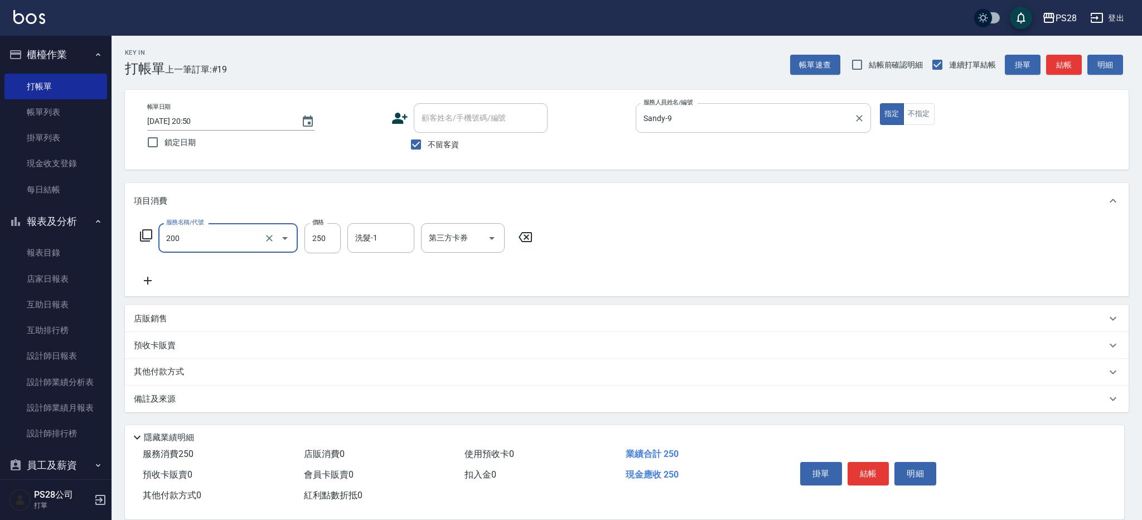
type input "New洗專案(200)"
type input "200"
type input "Sandy-9"
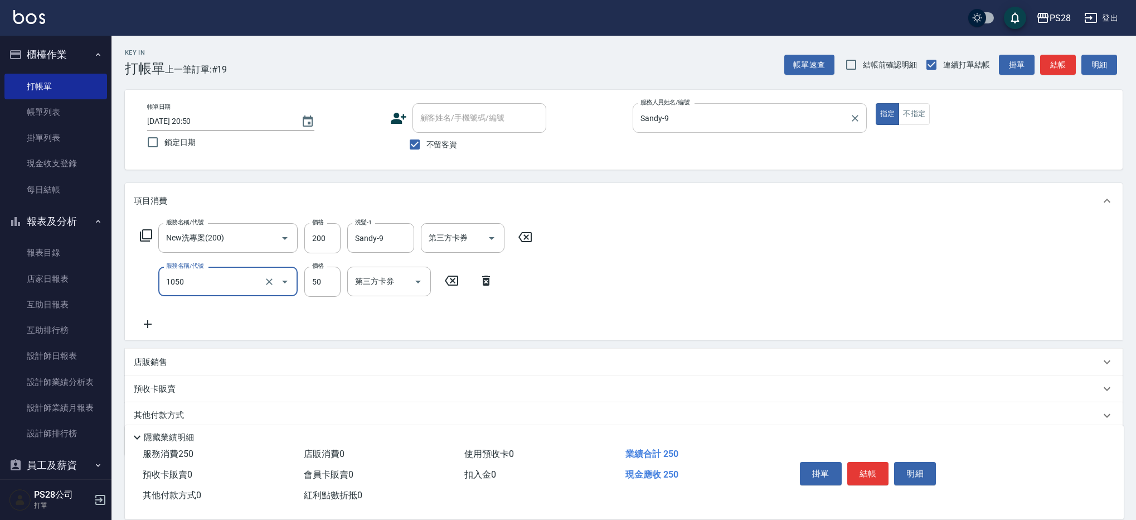
type input "精油(1050)"
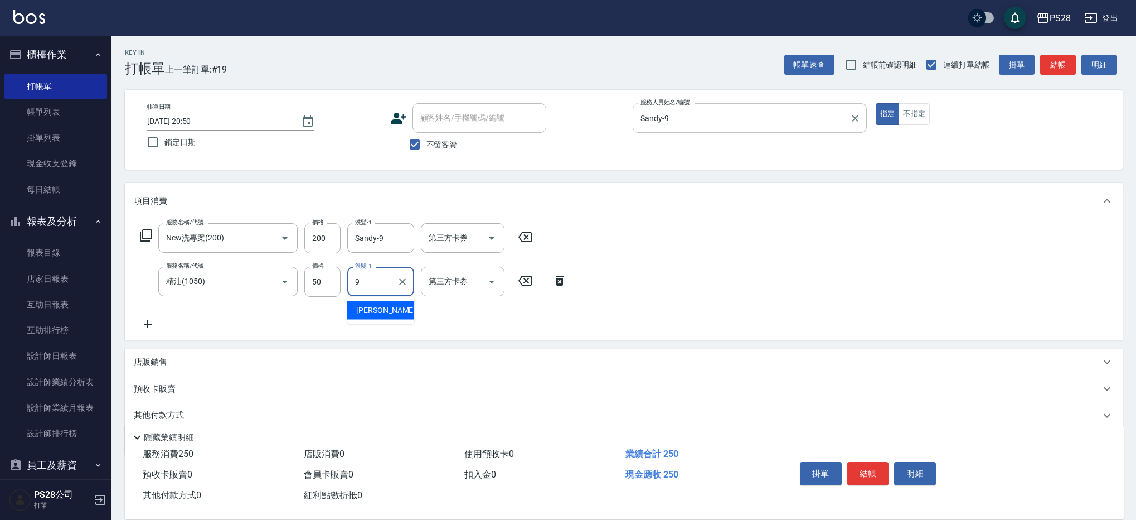
type input "Sandy-9"
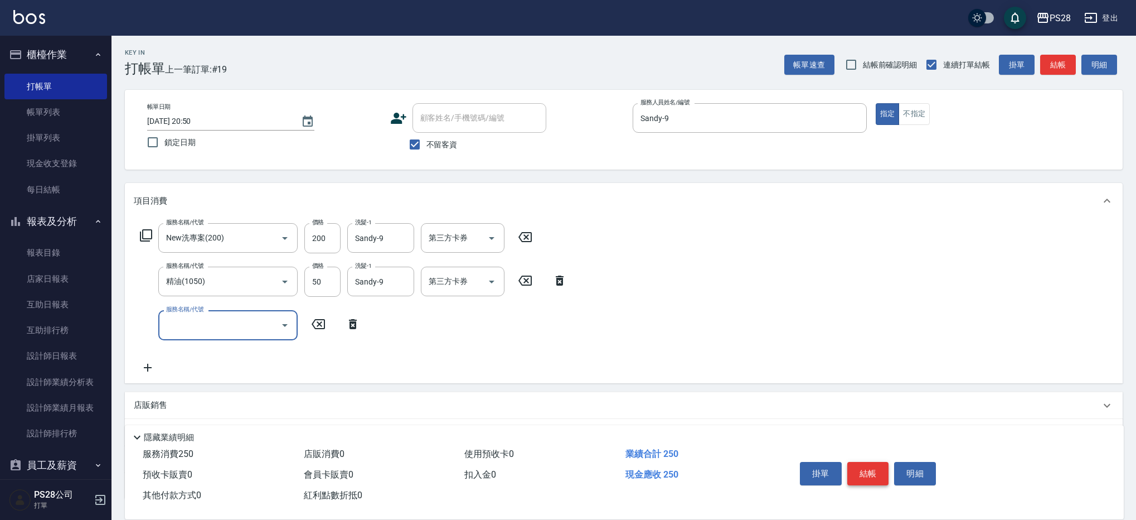
click at [874, 471] on button "結帳" at bounding box center [868, 473] width 42 height 23
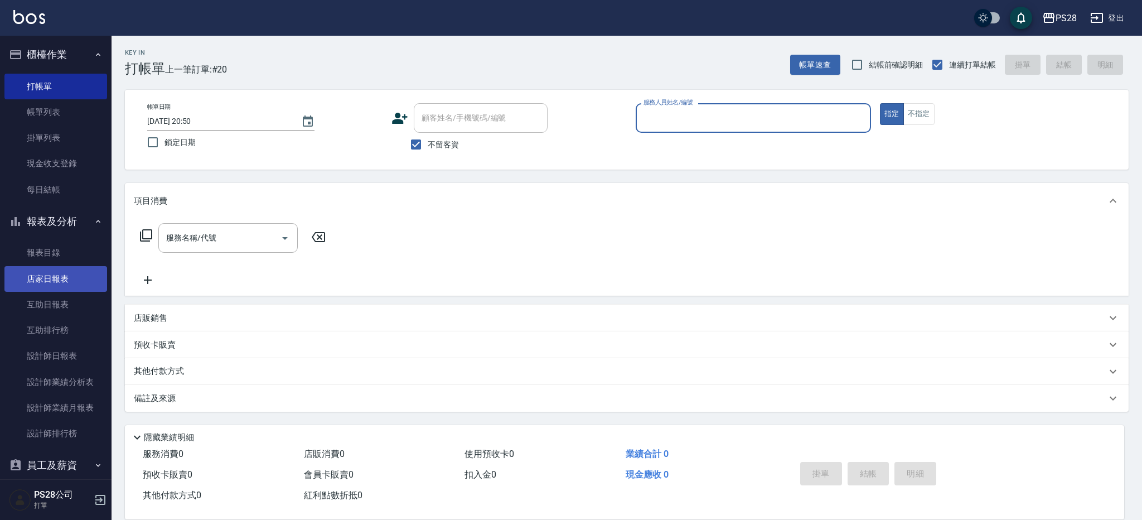
click at [66, 281] on link "店家日報表" at bounding box center [55, 279] width 103 height 26
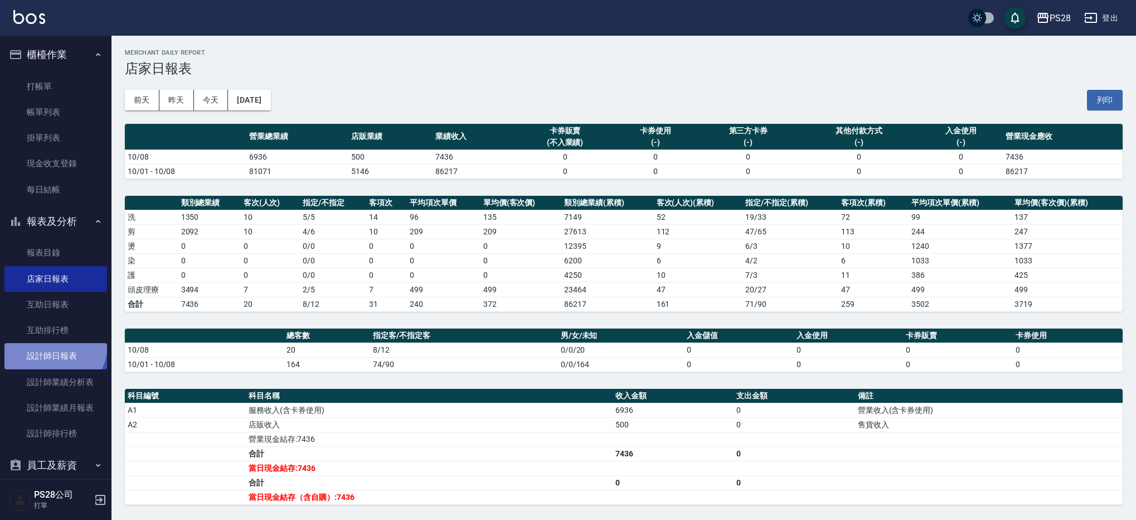
click at [52, 345] on link "設計師日報表" at bounding box center [55, 356] width 103 height 26
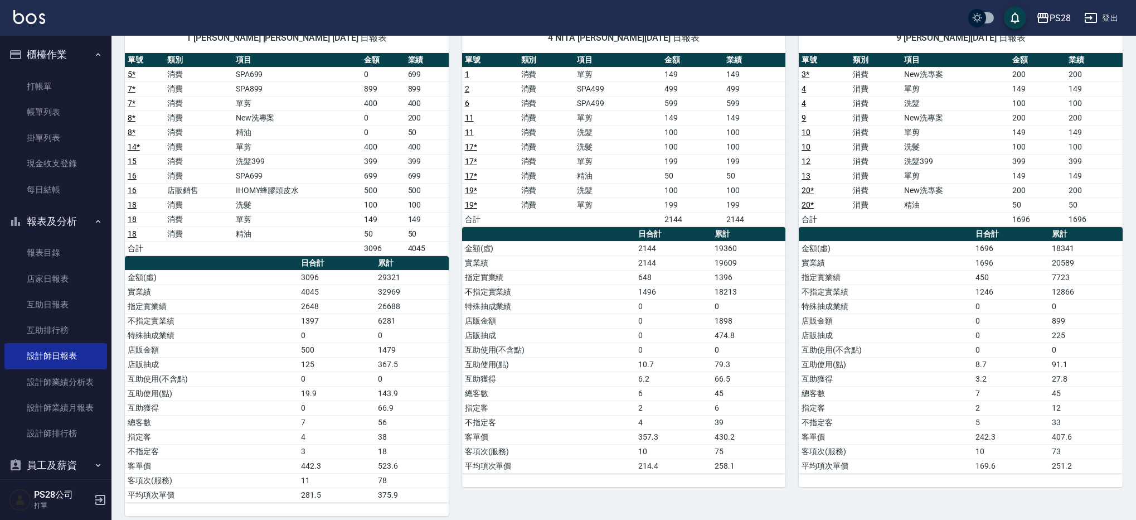
scroll to position [85, 0]
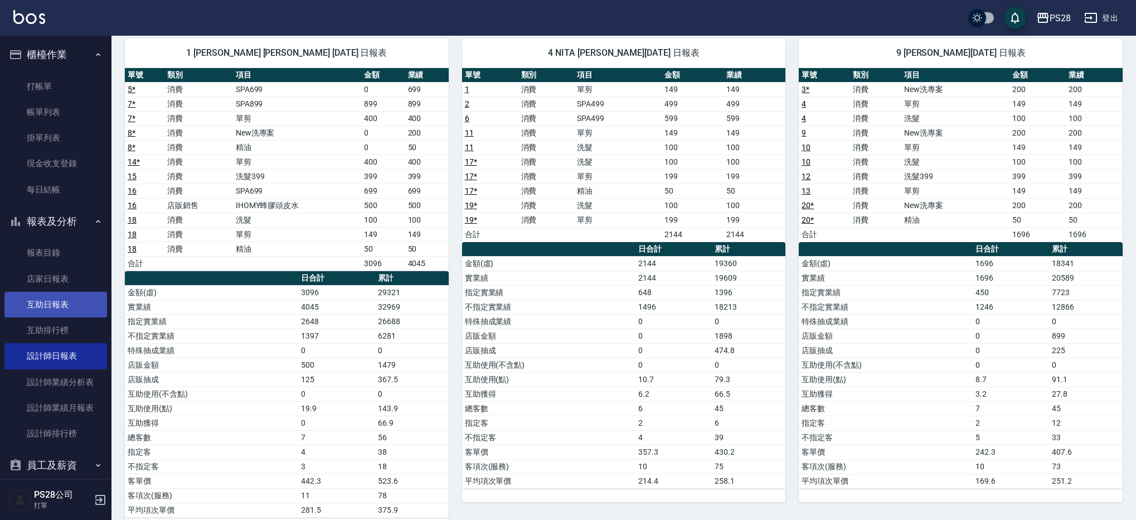
click at [41, 302] on link "互助日報表" at bounding box center [55, 305] width 103 height 26
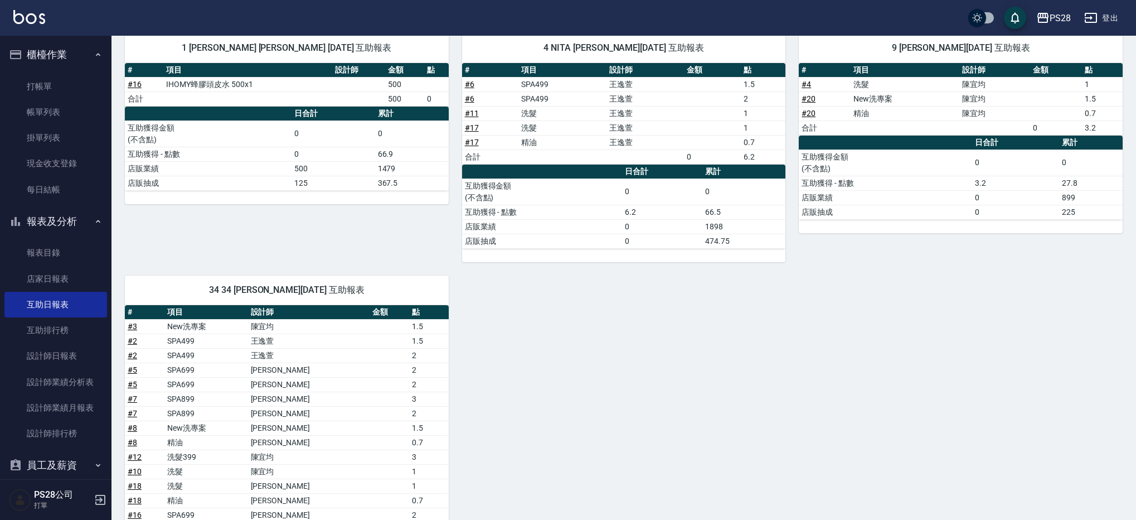
scroll to position [302, 0]
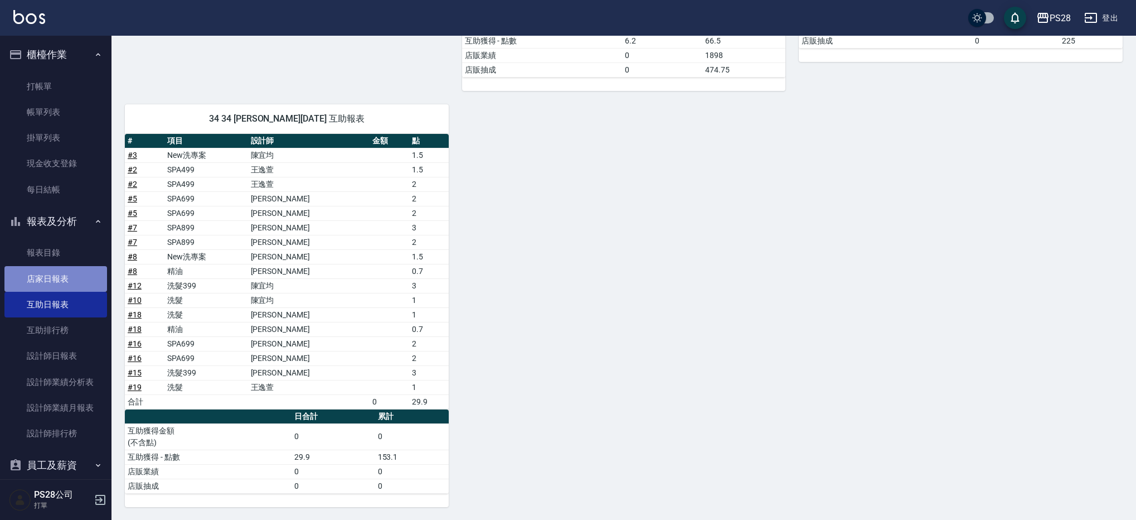
click at [66, 286] on link "店家日報表" at bounding box center [55, 279] width 103 height 26
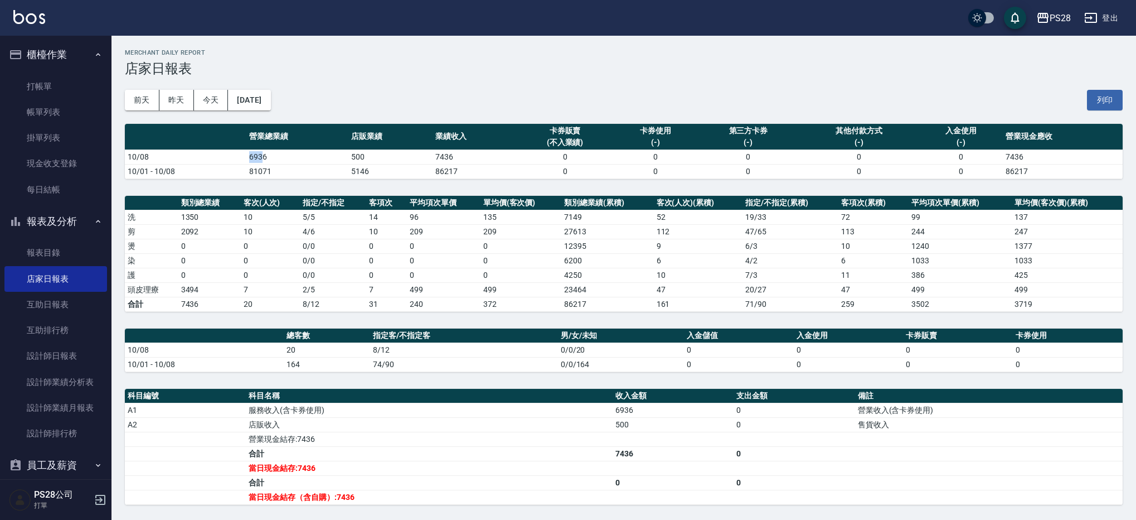
drag, startPoint x: 243, startPoint y: 157, endPoint x: 261, endPoint y: 153, distance: 19.4
click at [261, 153] on tr "10/08 6936 500 7436 0 0 0 0 0 7436" at bounding box center [624, 156] width 998 height 14
click at [278, 154] on td "6936" at bounding box center [297, 156] width 102 height 14
drag, startPoint x: 278, startPoint y: 347, endPoint x: 298, endPoint y: 347, distance: 20.6
click at [297, 347] on tr "10/08 20 8/12 0/0/20 0 0 0 0" at bounding box center [624, 349] width 998 height 14
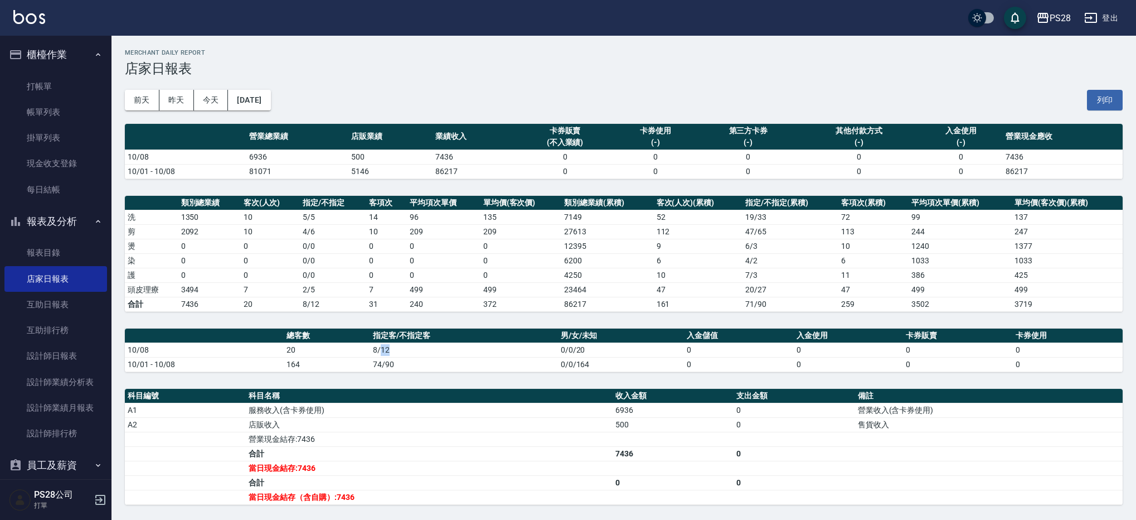
drag, startPoint x: 408, startPoint y: 351, endPoint x: 381, endPoint y: 348, distance: 26.4
click at [381, 348] on td "8/12" at bounding box center [464, 349] width 188 height 14
drag, startPoint x: 343, startPoint y: 155, endPoint x: 393, endPoint y: 154, distance: 49.6
click at [393, 154] on tr "10/08 6936 500 7436 0 0 0 0 0 7436" at bounding box center [624, 156] width 998 height 14
click at [393, 154] on td "500" at bounding box center [390, 156] width 84 height 14
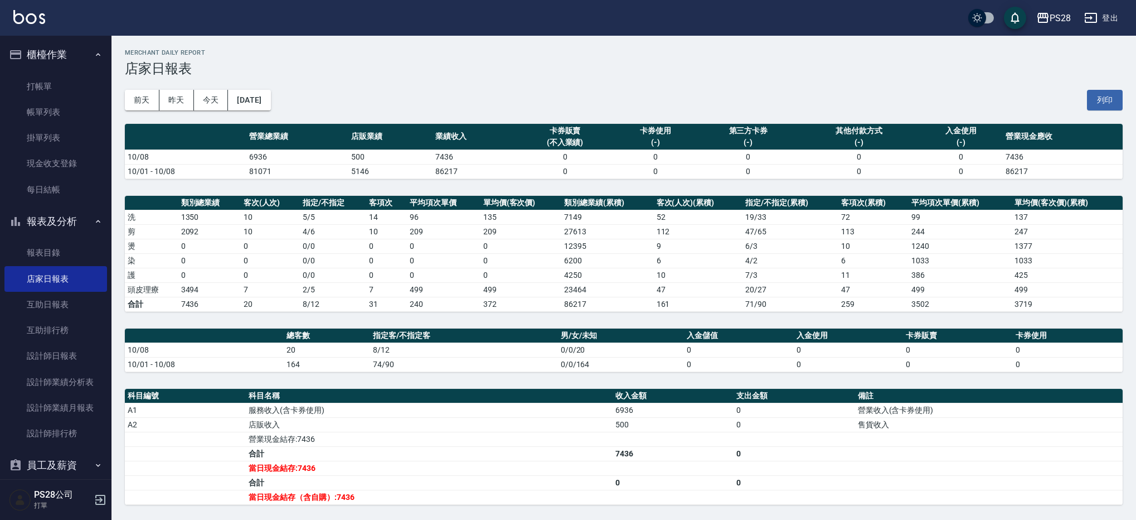
scroll to position [7, 0]
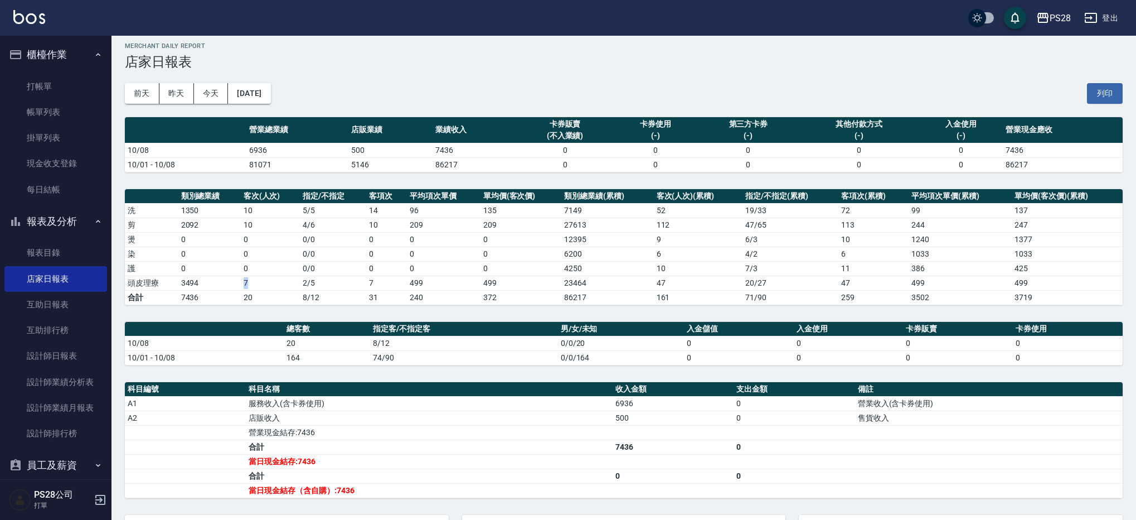
drag, startPoint x: 264, startPoint y: 282, endPoint x: 226, endPoint y: 282, distance: 37.9
click at [226, 282] on tr "頭皮理療 3494 7 2 / 5 7 499 499 23464 47 20 / 27 47 499 499" at bounding box center [624, 282] width 998 height 14
click at [226, 281] on td "3494" at bounding box center [209, 282] width 62 height 14
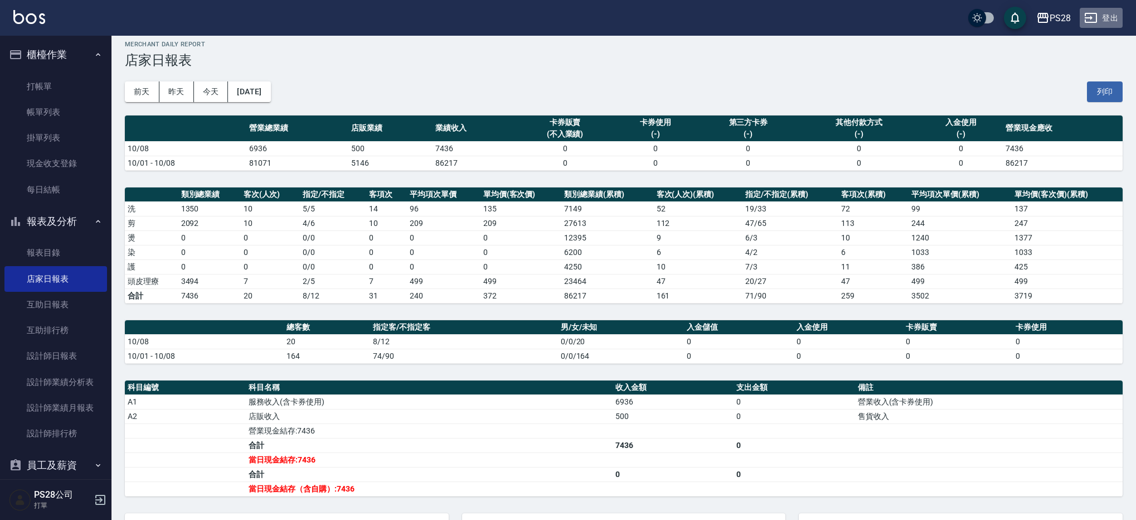
click at [1095, 23] on icon "button" at bounding box center [1090, 17] width 13 height 13
